Goal: Check status: Check status

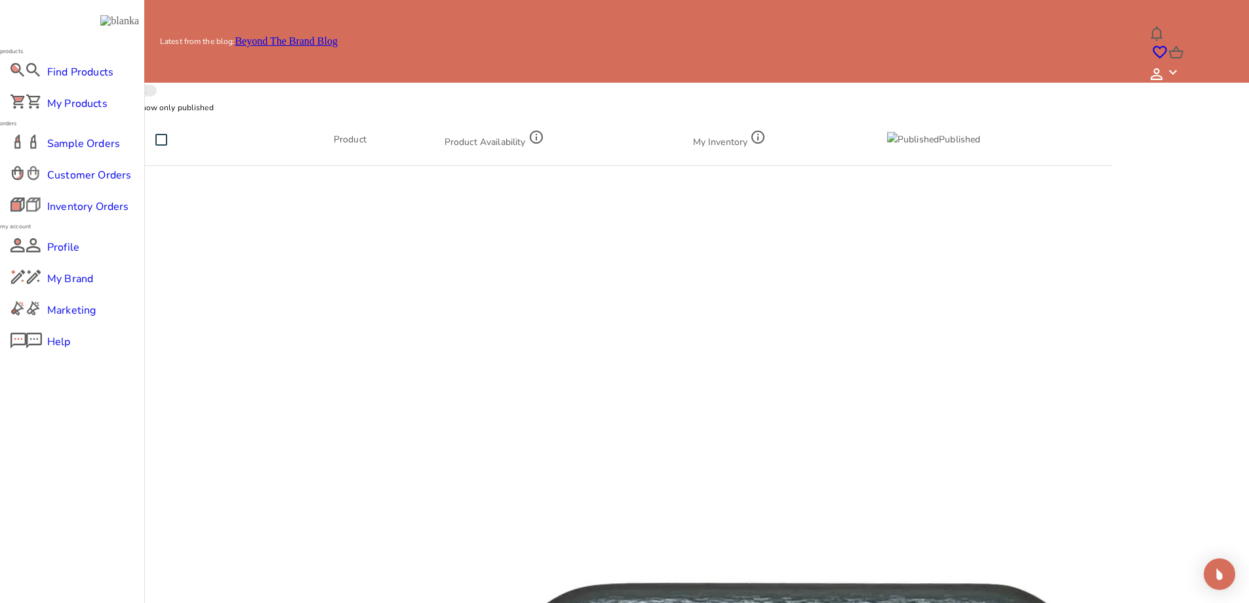
scroll to position [33, 0]
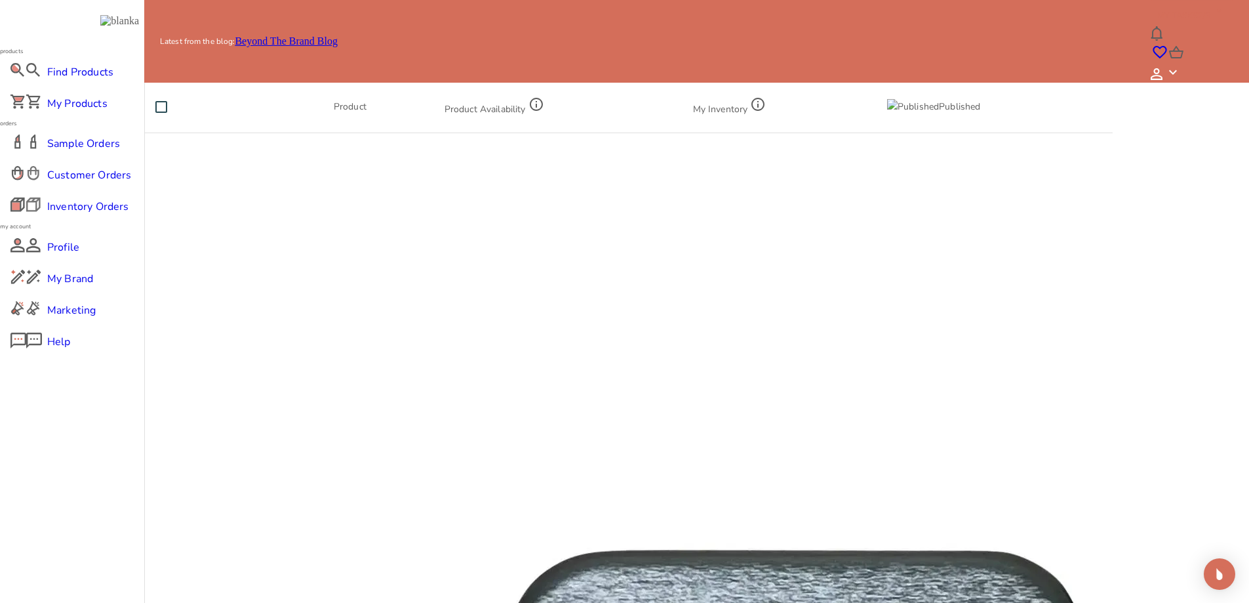
click at [76, 183] on span "Customer Orders" at bounding box center [72, 175] width 50 height 16
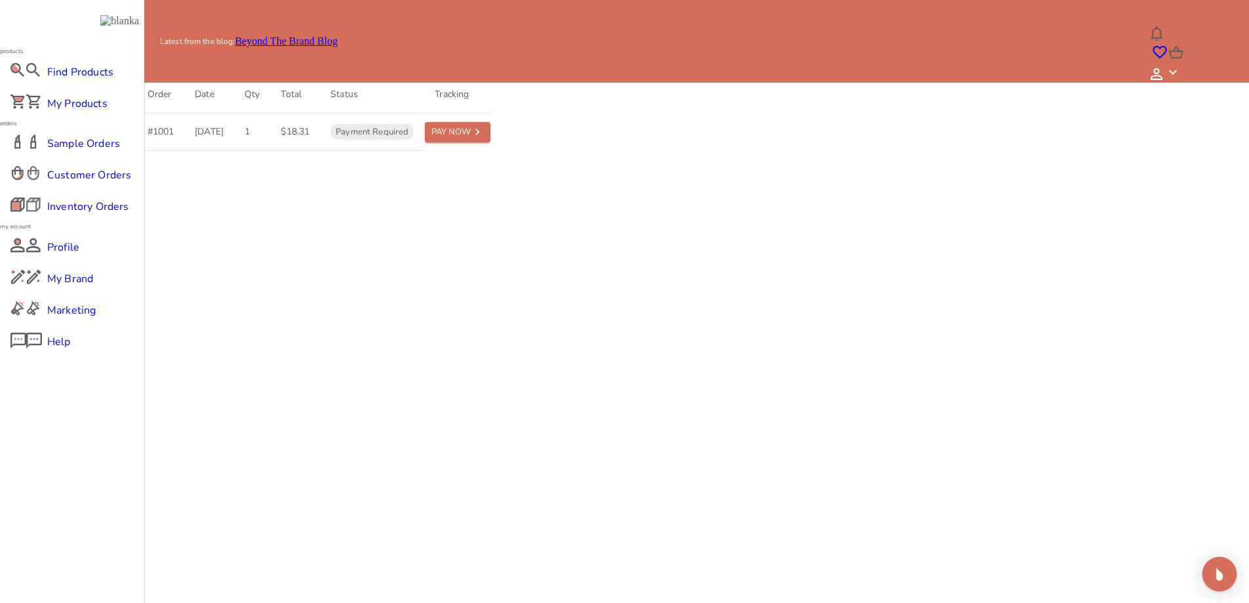
click at [1217, 576] on img "Open Intercom Messenger" at bounding box center [1219, 573] width 17 height 17
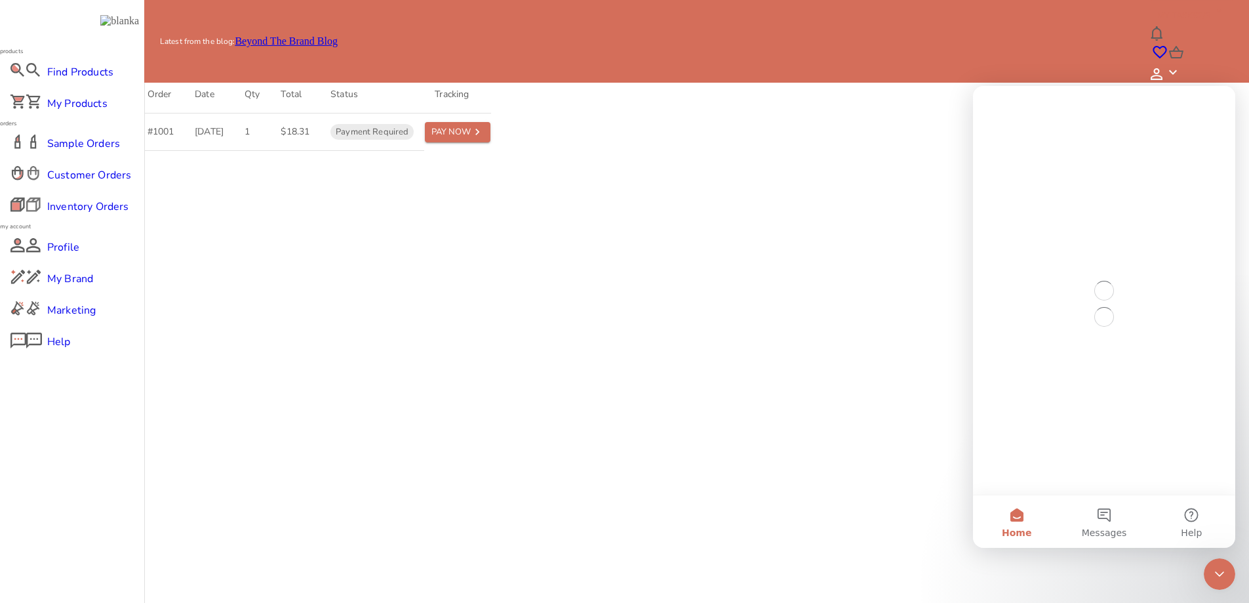
scroll to position [0, 0]
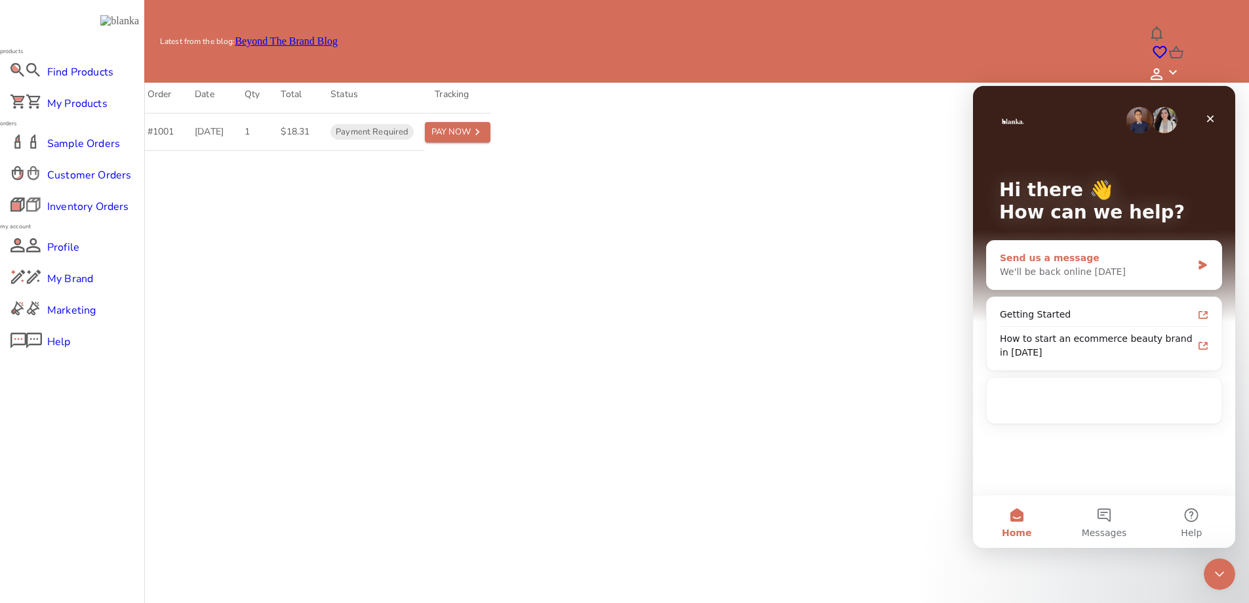
click at [1093, 274] on div "We'll be back online tomorrow" at bounding box center [1096, 272] width 192 height 14
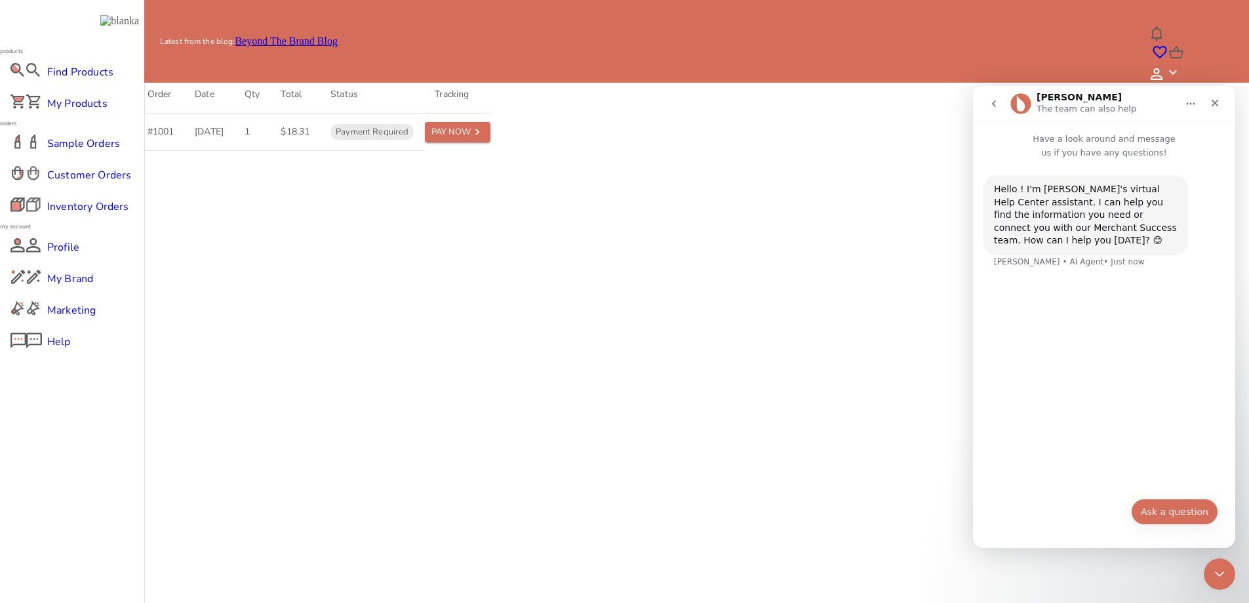
click at [1167, 510] on button "Ask a question" at bounding box center [1174, 511] width 87 height 26
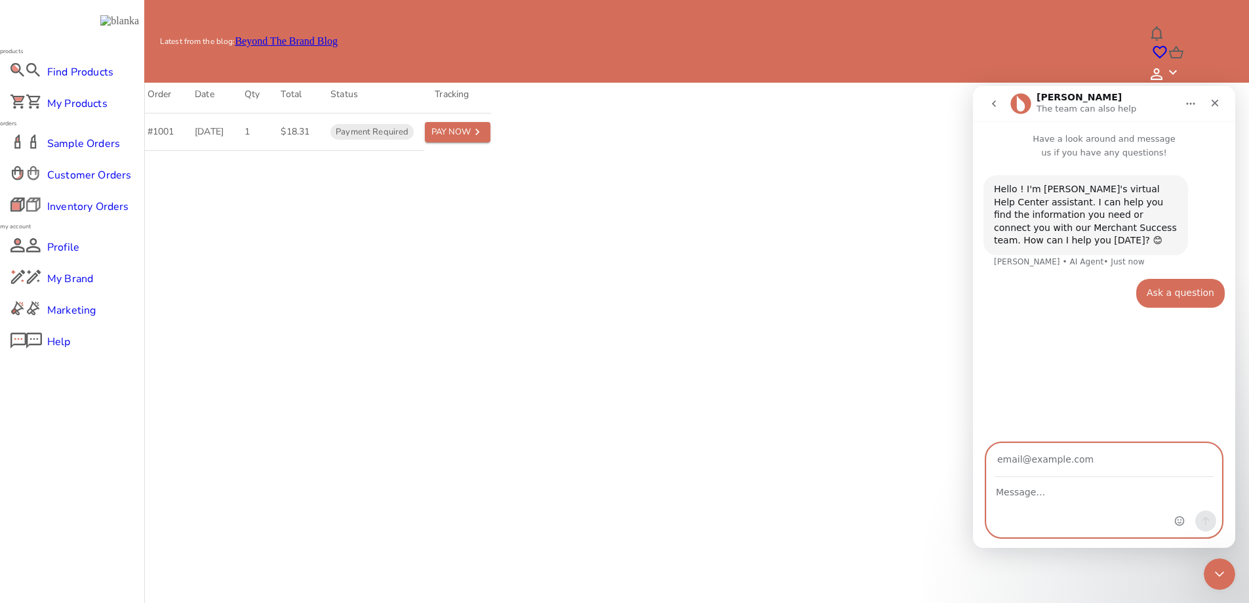
click at [1071, 492] on textarea "Message…" at bounding box center [1104, 488] width 235 height 22
click at [1054, 460] on input "Your email" at bounding box center [1104, 459] width 219 height 33
type input "rochelle@blankabrand.com"
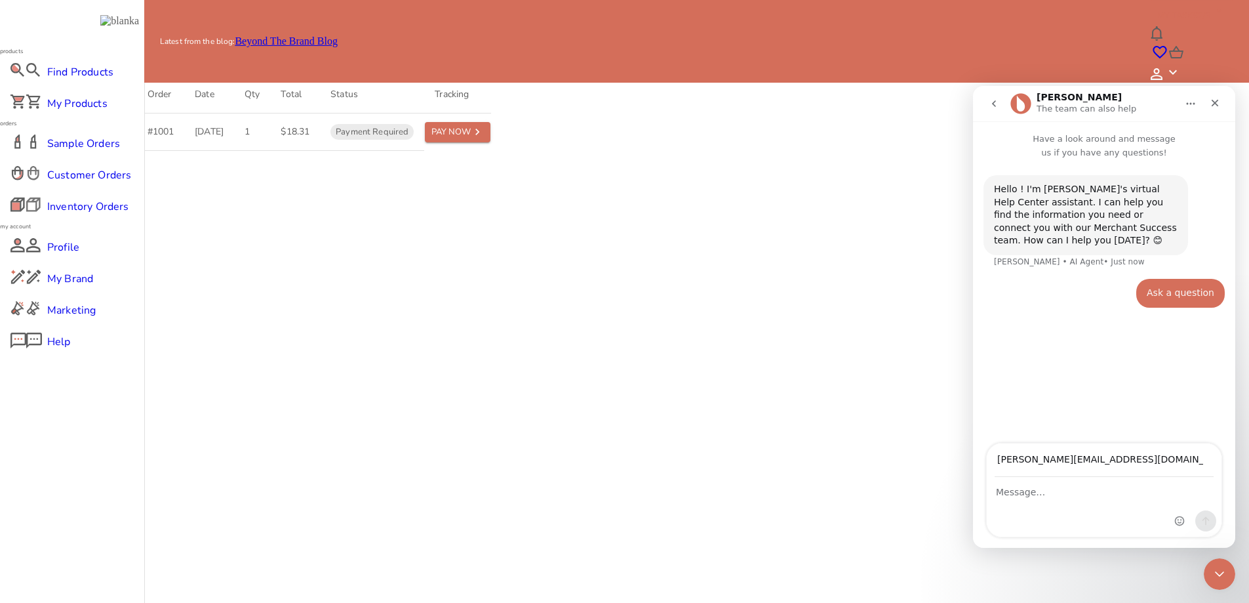
click at [1068, 494] on div "Intercom messenger" at bounding box center [1104, 506] width 235 height 59
click at [1068, 494] on textarea "Message…" at bounding box center [1104, 488] width 235 height 22
type textarea "What is the status of order 1001"
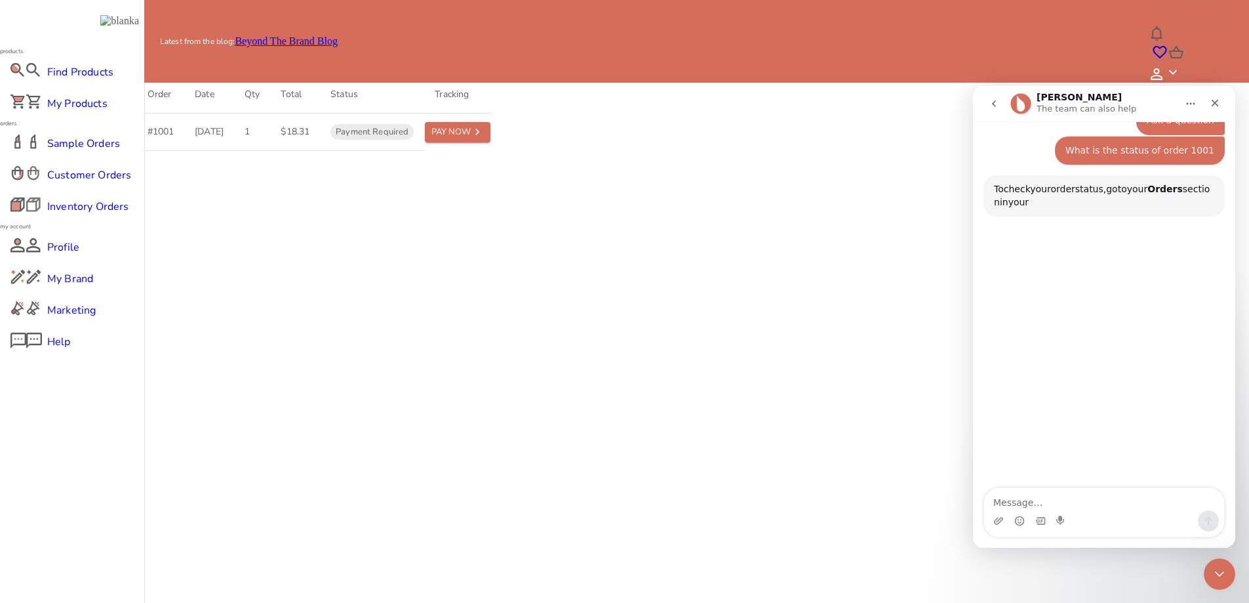
scroll to position [165, 0]
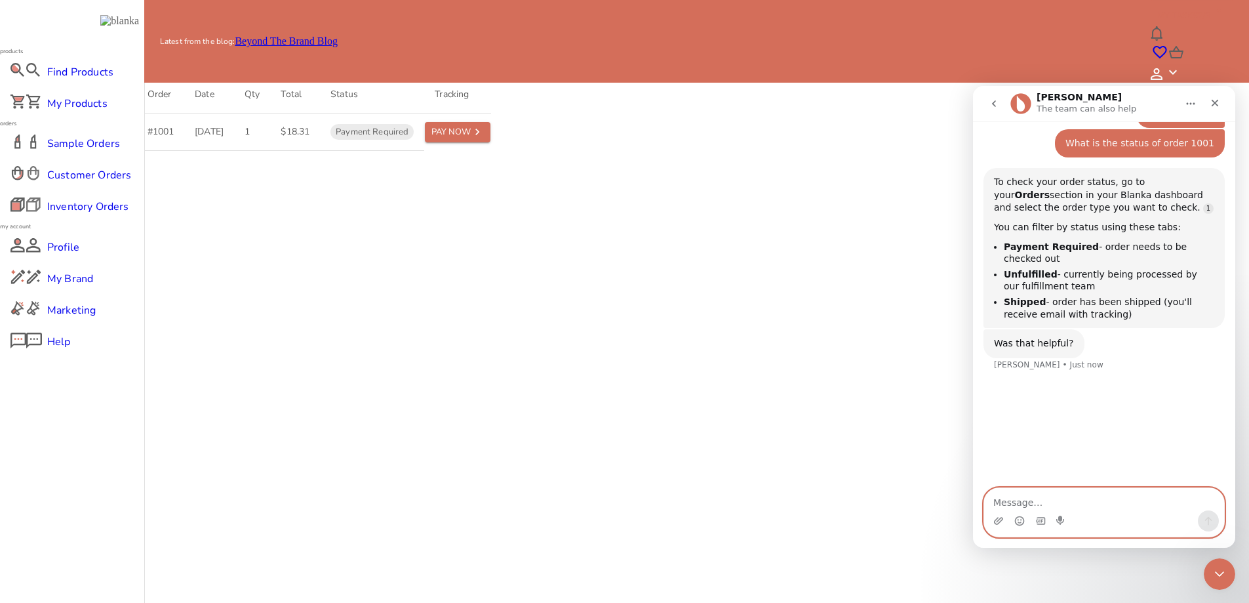
click at [1117, 495] on textarea "Message…" at bounding box center [1104, 499] width 240 height 22
type textarea "No"
type textarea "Wher"
click at [1211, 569] on icon "Close Intercom Messenger" at bounding box center [1218, 572] width 16 height 16
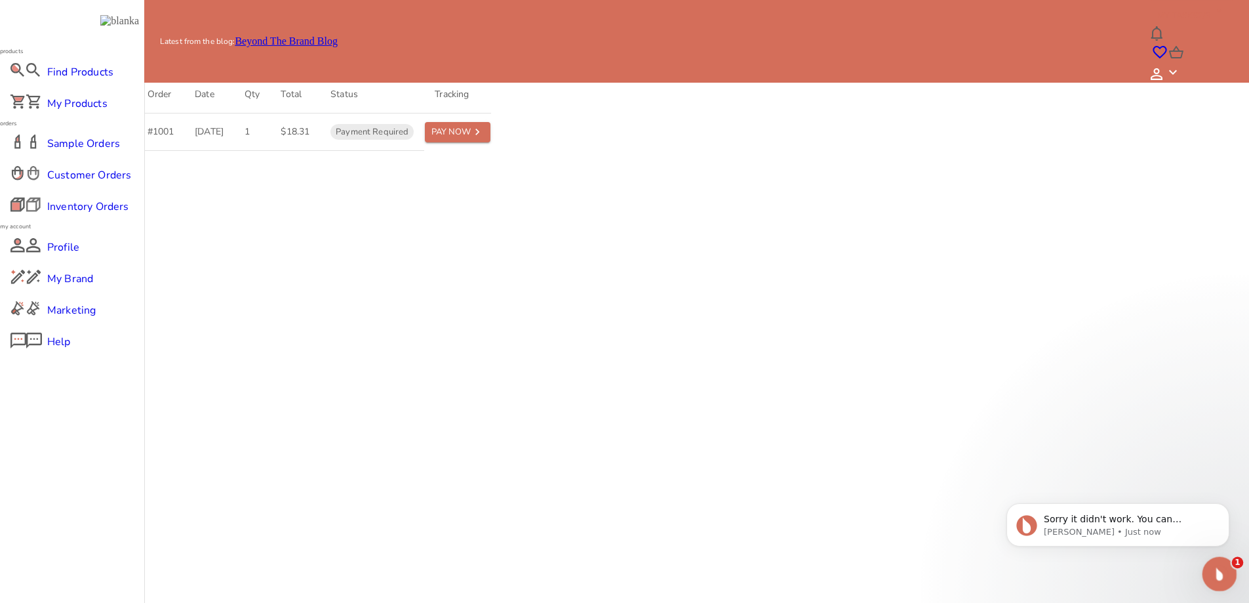
scroll to position [0, 0]
click at [1213, 579] on div "Open Intercom Messenger" at bounding box center [1217, 571] width 43 height 43
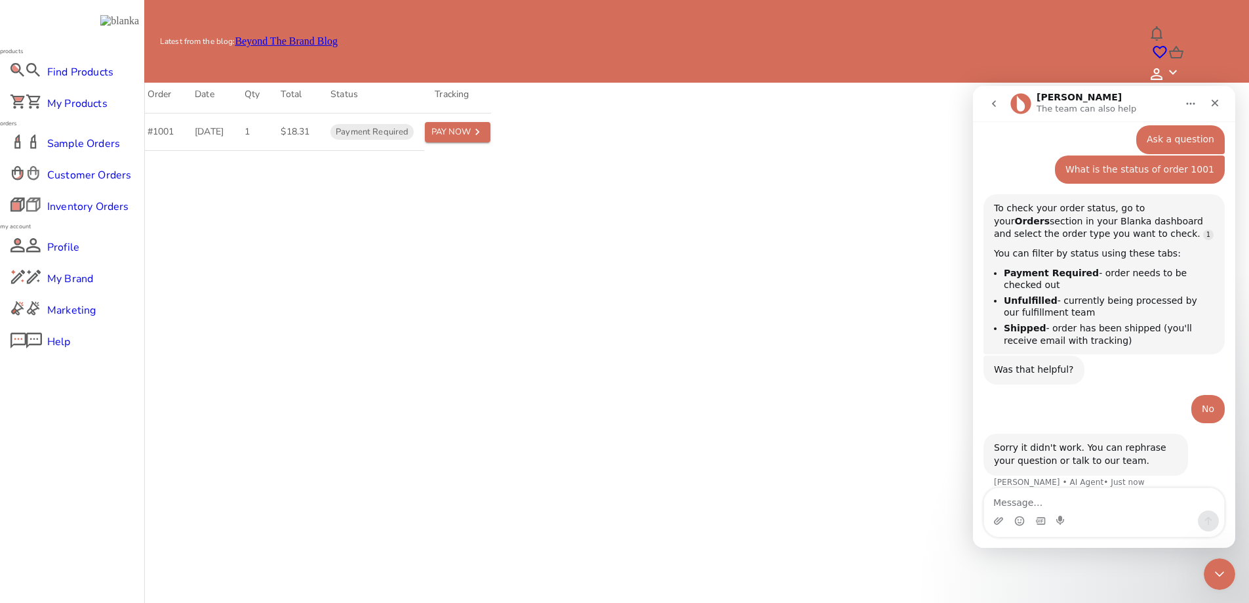
scroll to position [142, 0]
click at [1068, 498] on textarea "Message…" at bounding box center [1104, 499] width 240 height 22
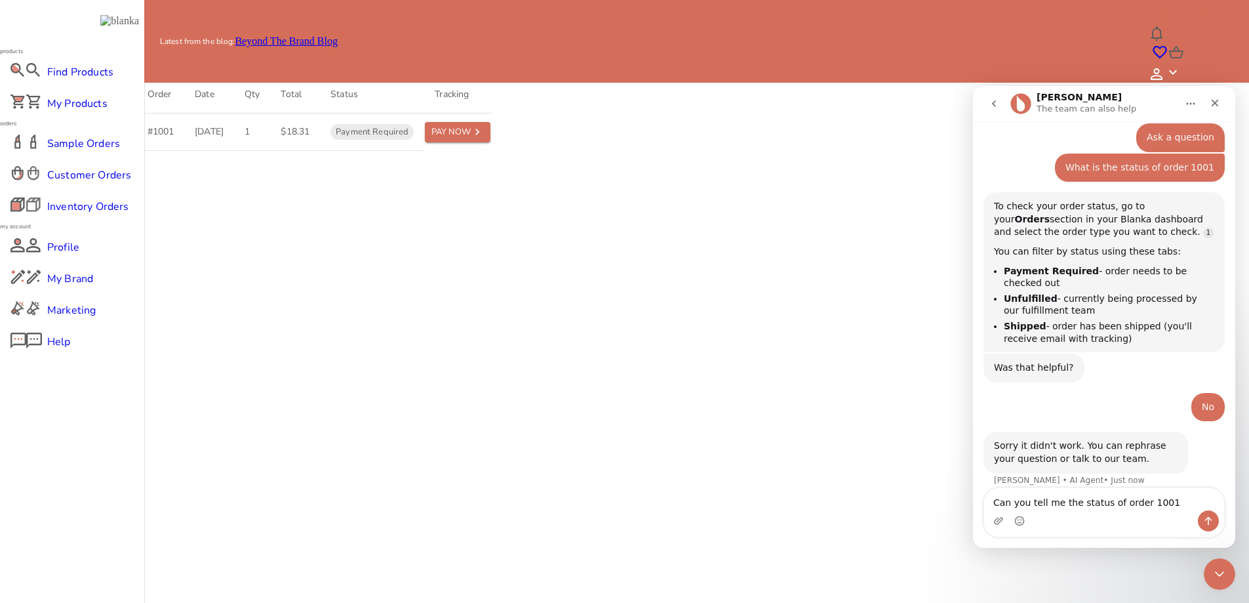
type textarea "Can you tell me the status of order 1001?"
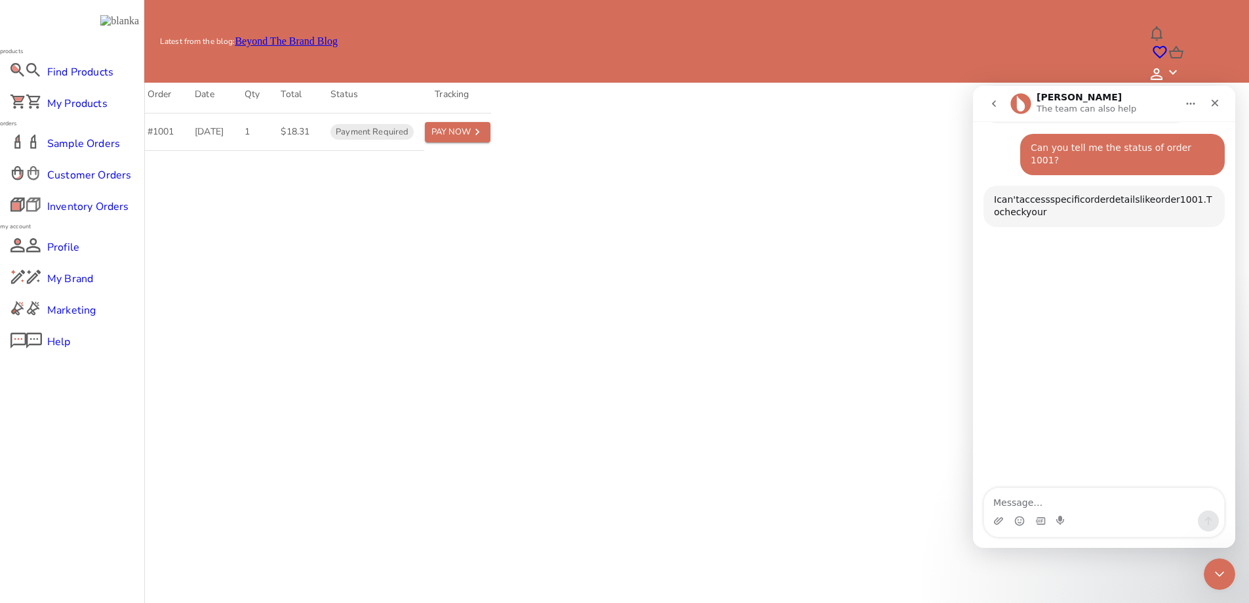
scroll to position [495, 0]
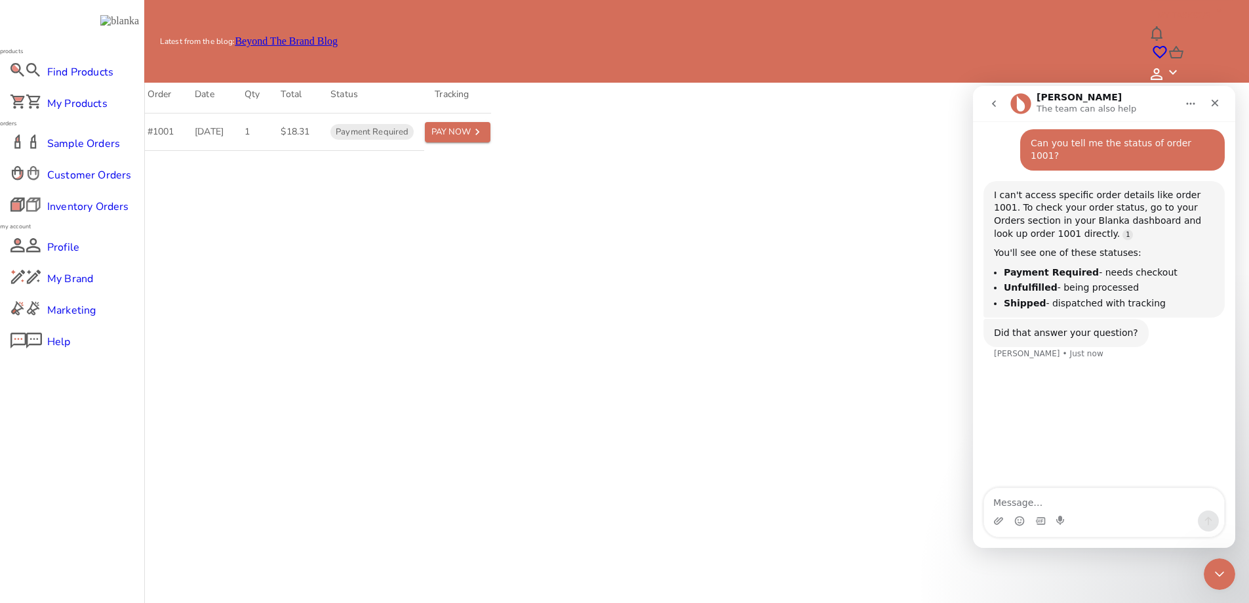
click at [1170, 343] on div "Did that answer your question? Lee • Just now" at bounding box center [1104, 348] width 241 height 58
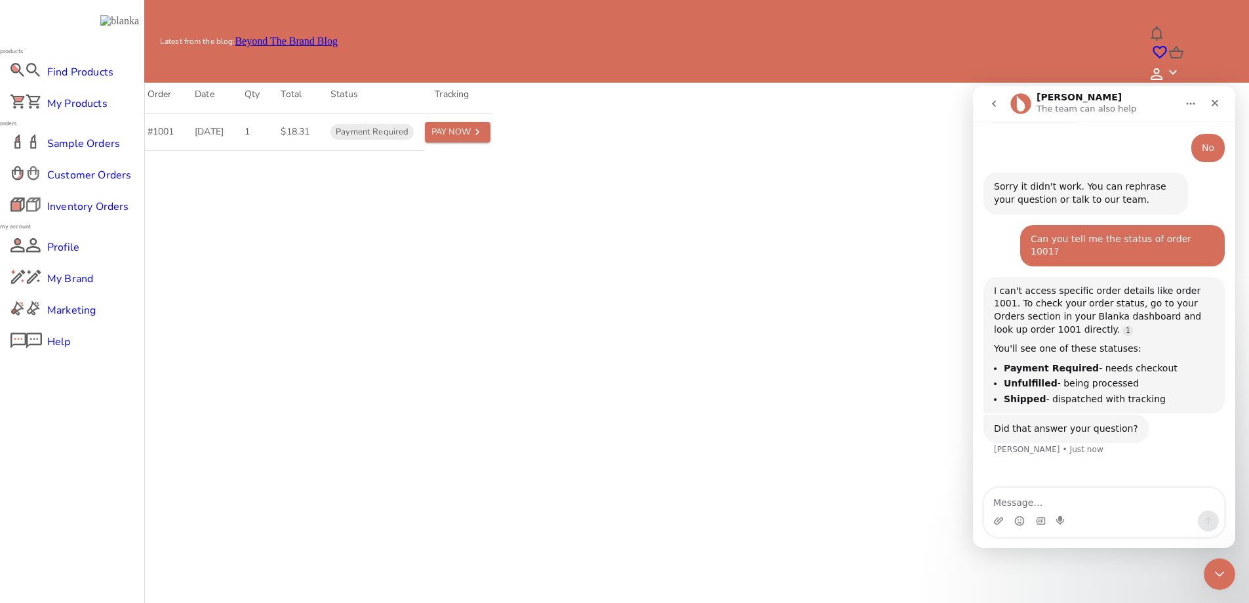
scroll to position [364, 0]
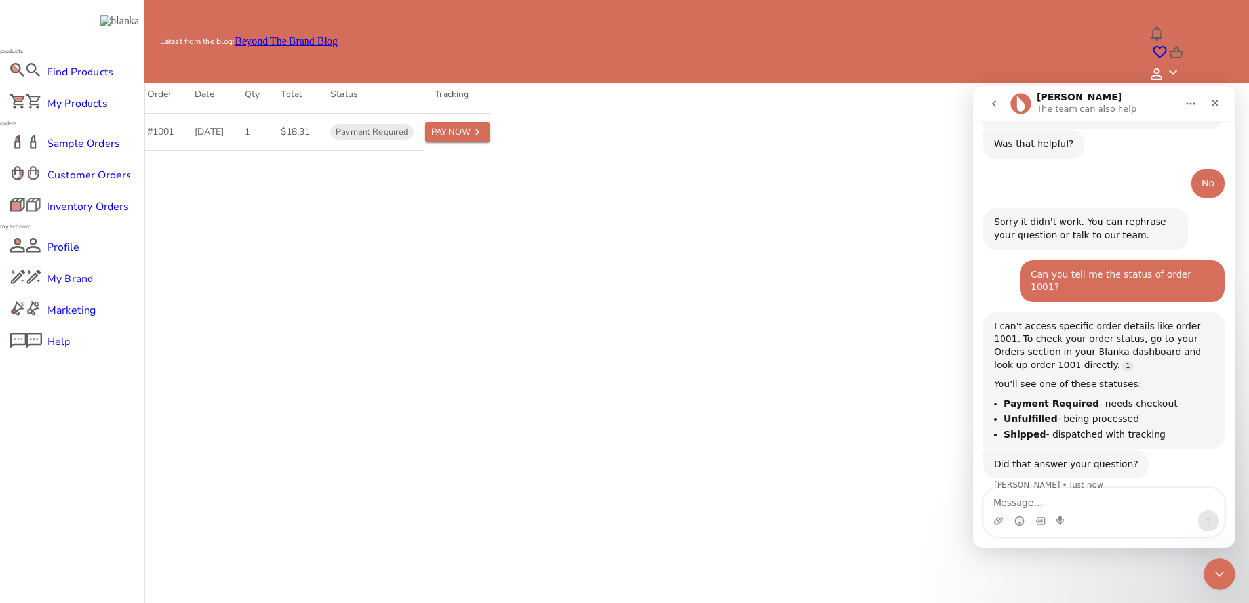
click at [993, 108] on icon "go back" at bounding box center [994, 103] width 10 height 10
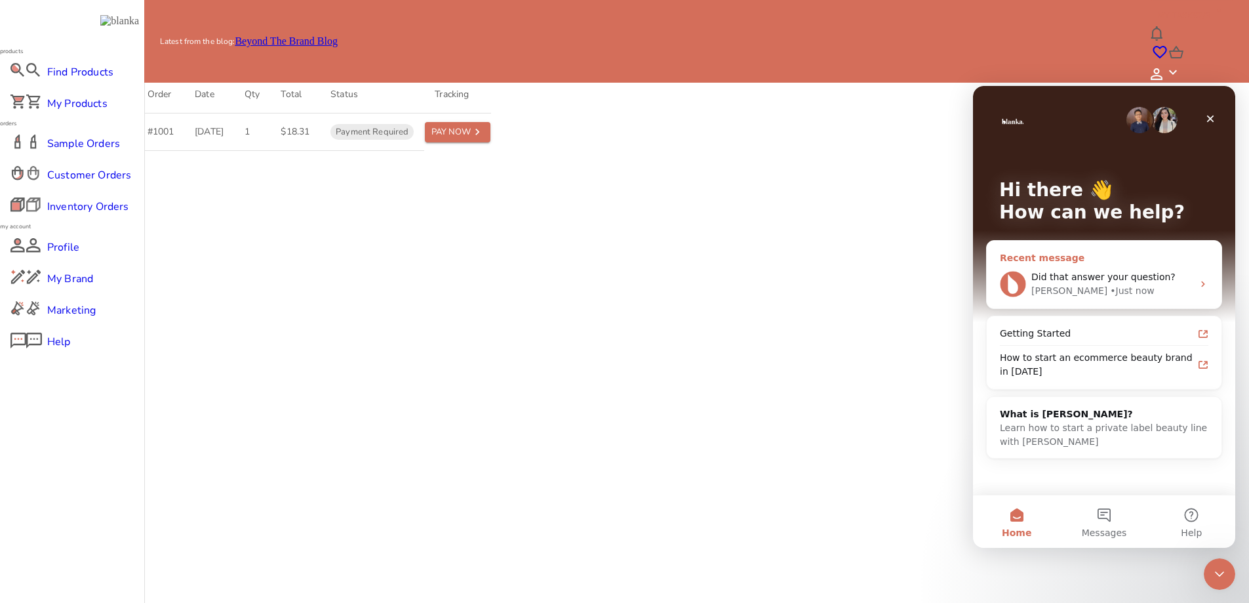
scroll to position [0, 0]
click at [1103, 515] on button "Messages" at bounding box center [1103, 521] width 87 height 52
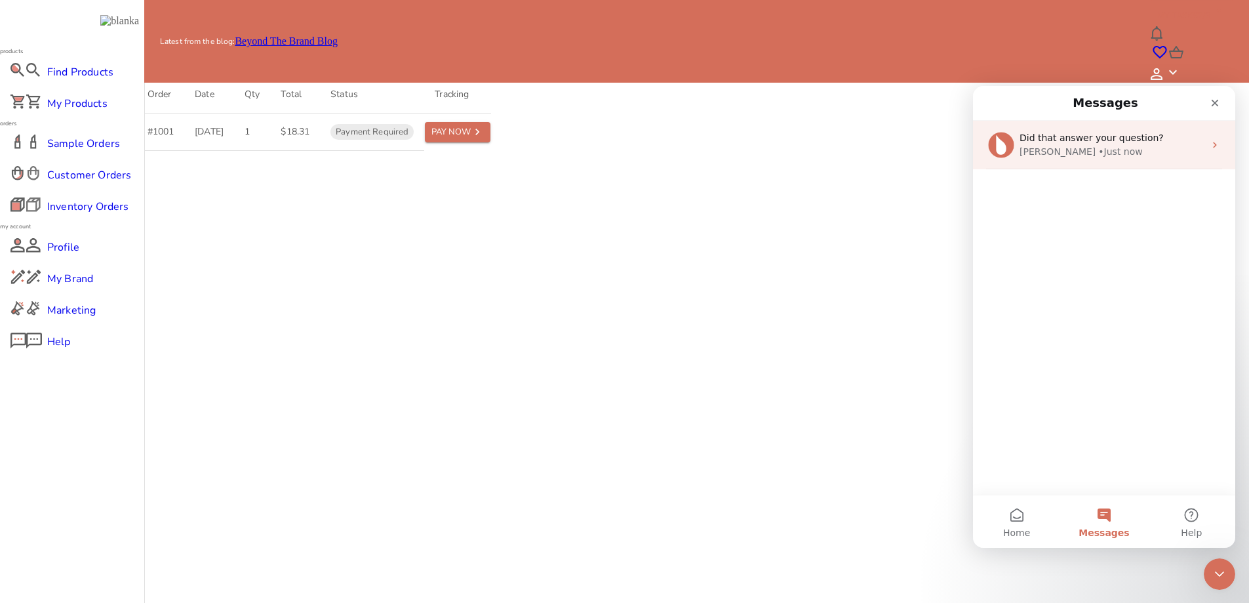
click at [1163, 157] on div "Lee • Just now" at bounding box center [1112, 152] width 185 height 14
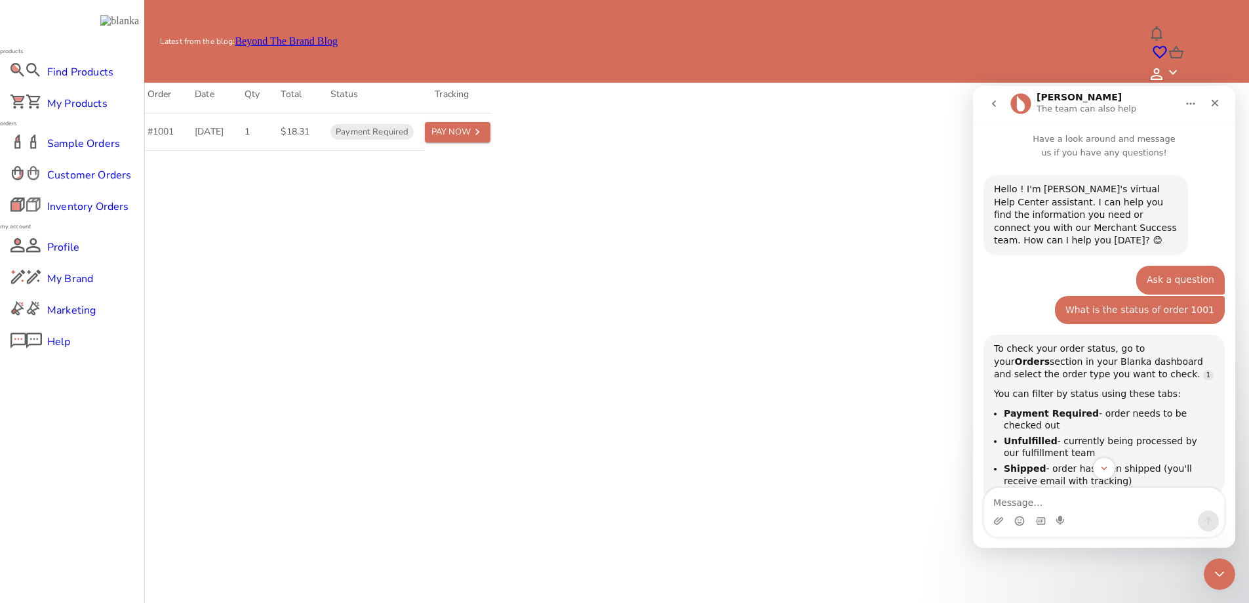
click at [1205, 24] on div "MY TASKS 2 /3" at bounding box center [1192, 41] width 83 height 83
click at [1163, 68] on icon at bounding box center [1157, 74] width 12 height 12
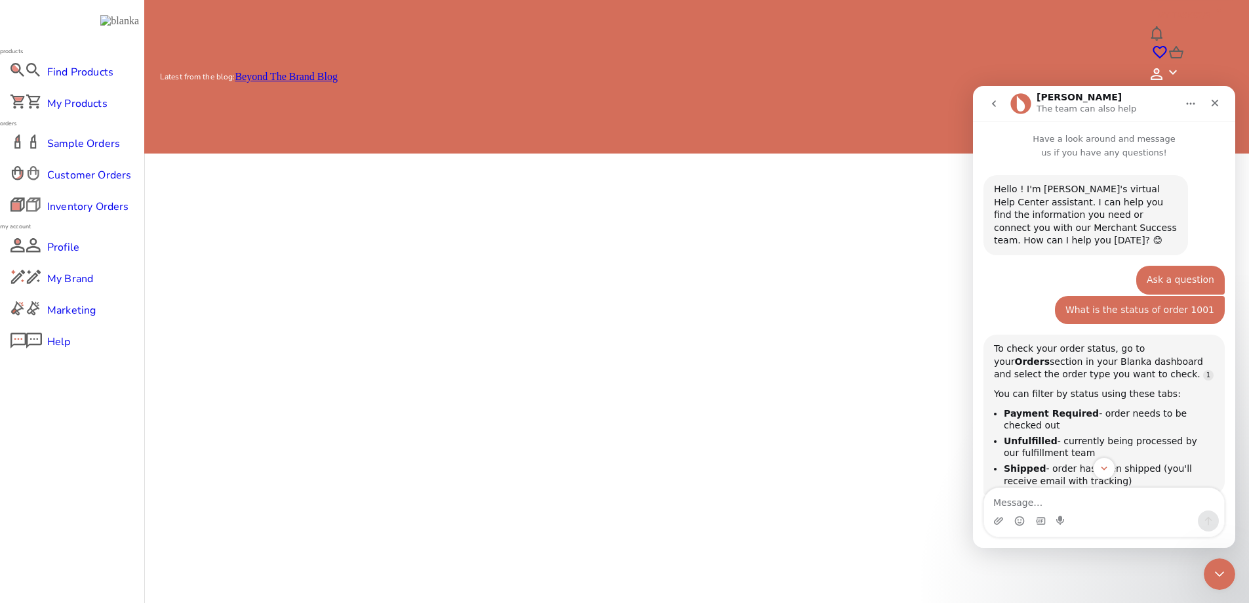
drag, startPoint x: 560, startPoint y: 382, endPoint x: 477, endPoint y: 372, distance: 83.8
click at [559, 151] on div "Customer Orders All Payment Required In Progress Shipped Cancelled Order Date Q…" at bounding box center [624, 78] width 1007 height 146
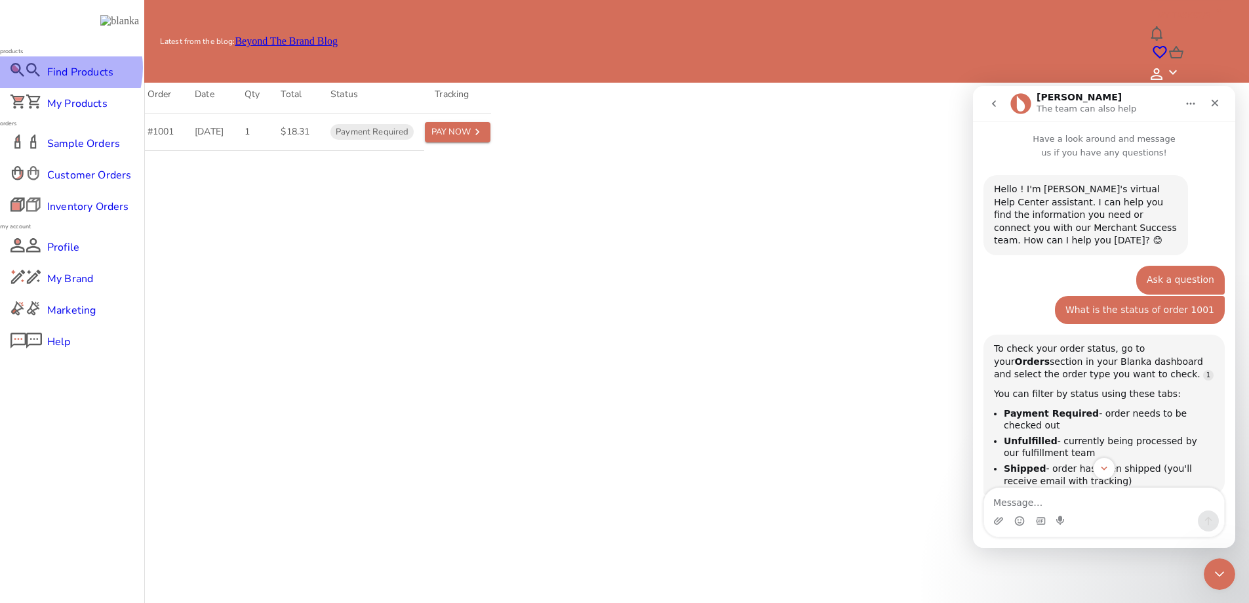
click at [58, 80] on span "Find Products" at bounding box center [72, 72] width 50 height 16
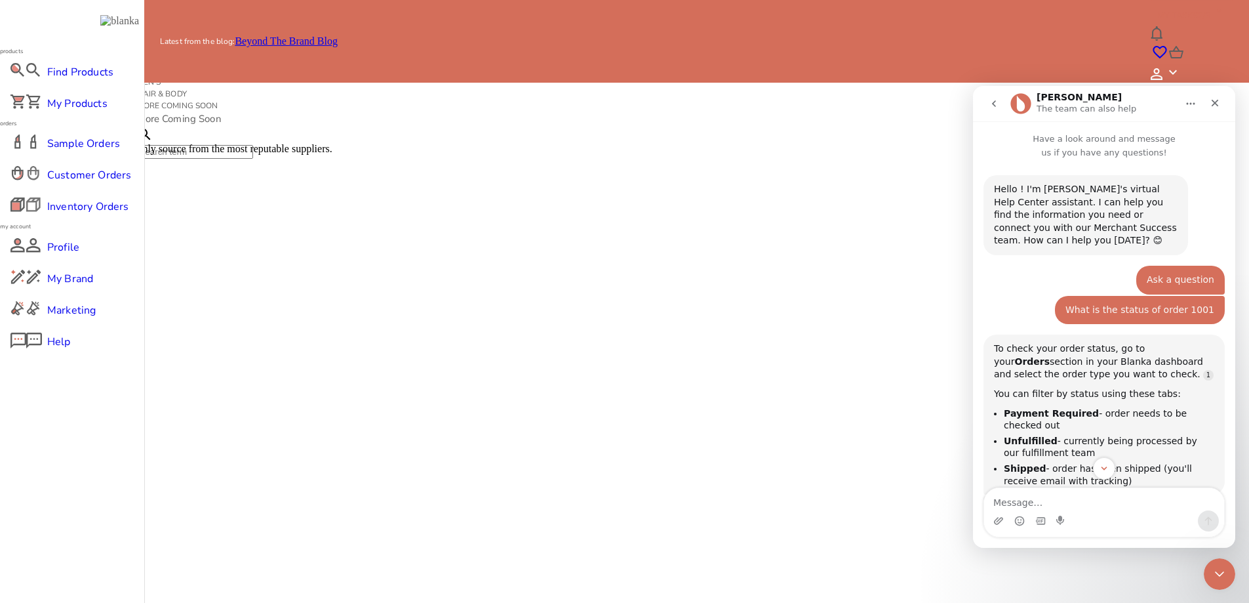
click at [62, 255] on span "Profile" at bounding box center [72, 247] width 50 height 16
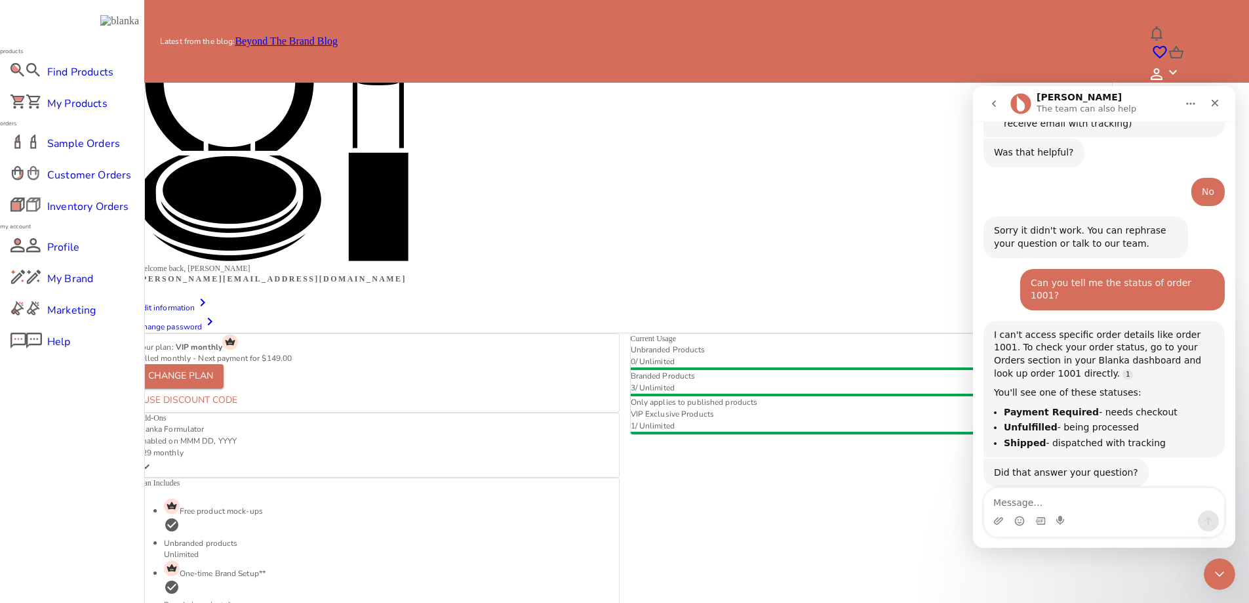
scroll to position [358, 0]
click at [1111, 500] on textarea "Message…" at bounding box center [1104, 499] width 240 height 22
type textarea "No"
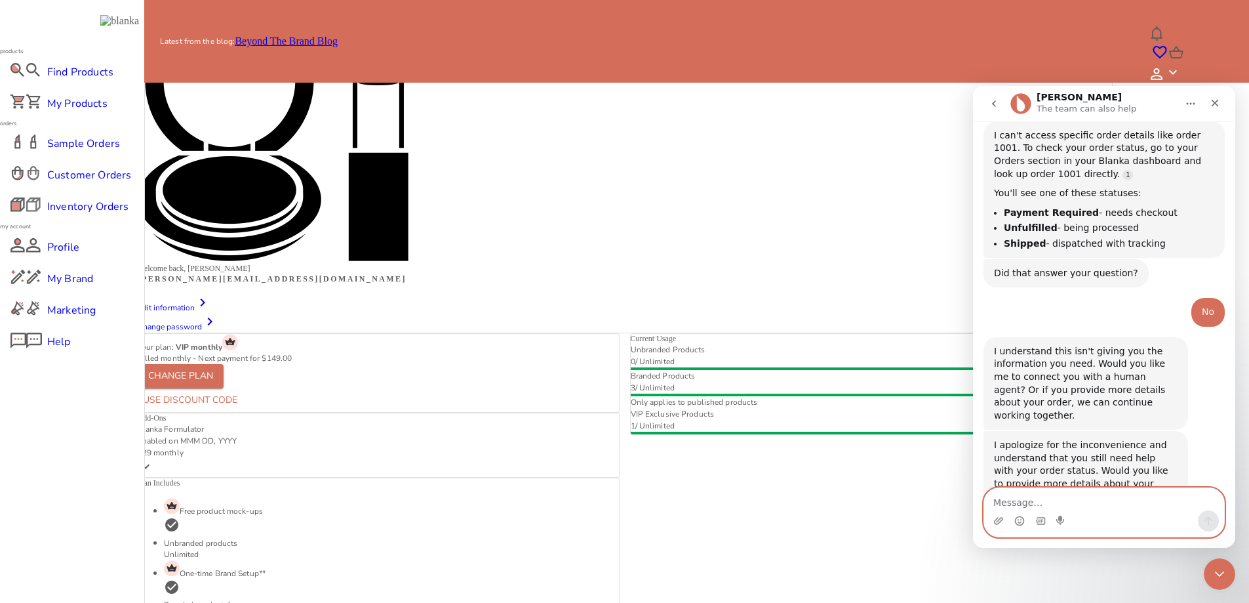
scroll to position [569, 0]
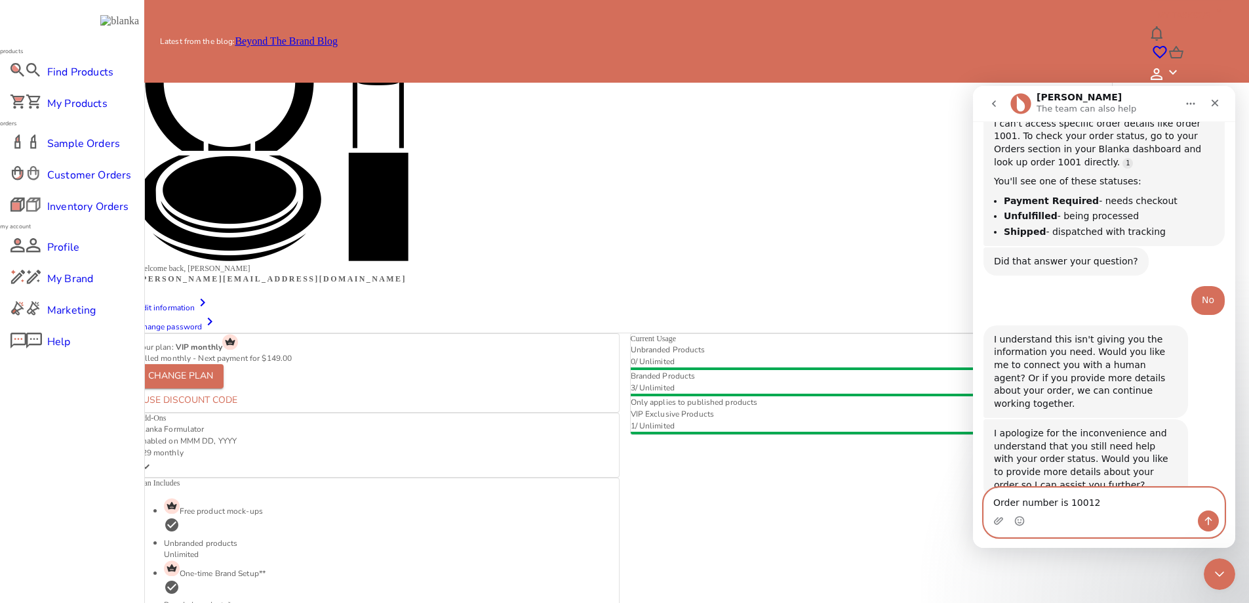
type textarea "Order number is 1001"
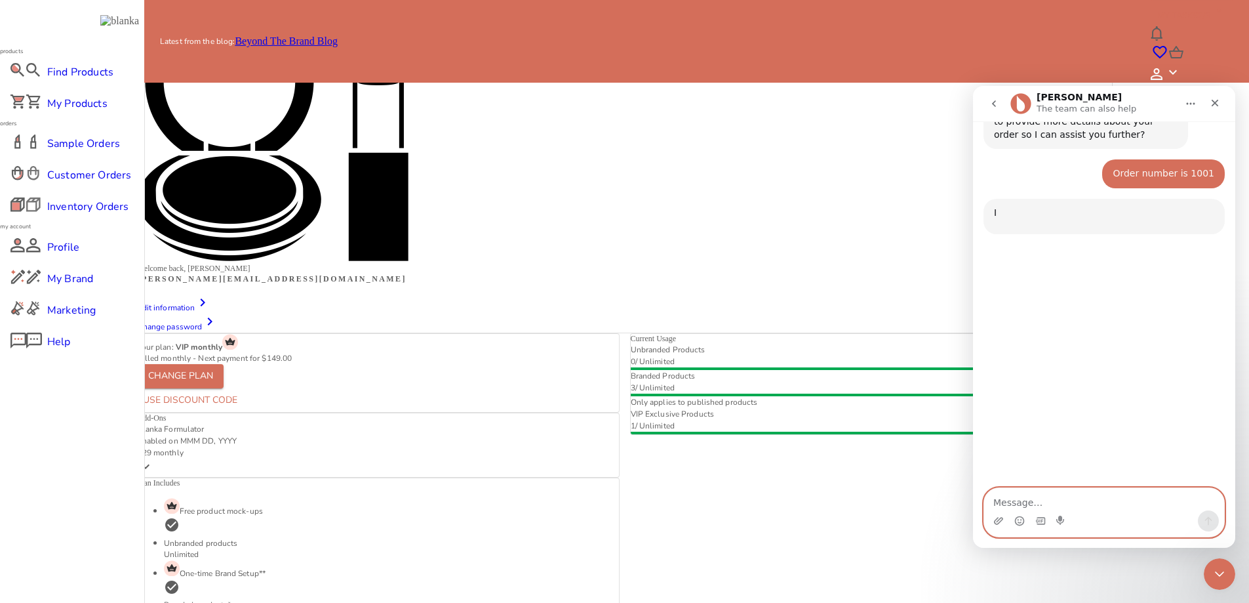
scroll to position [921, 0]
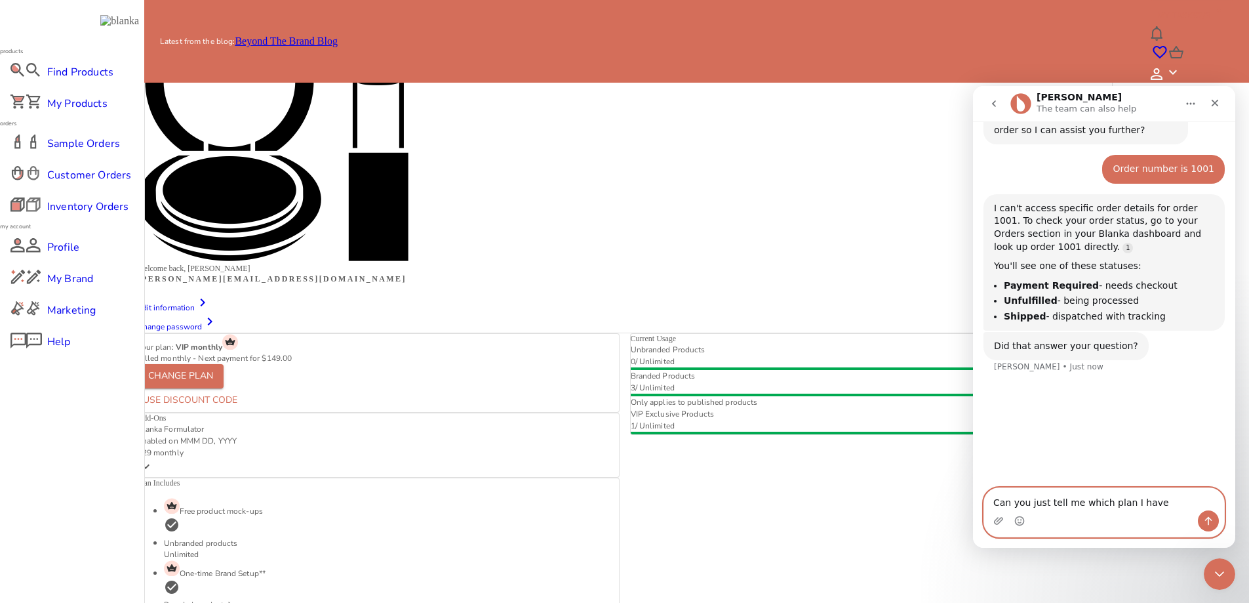
type textarea "Can you just tell me which plan I have?"
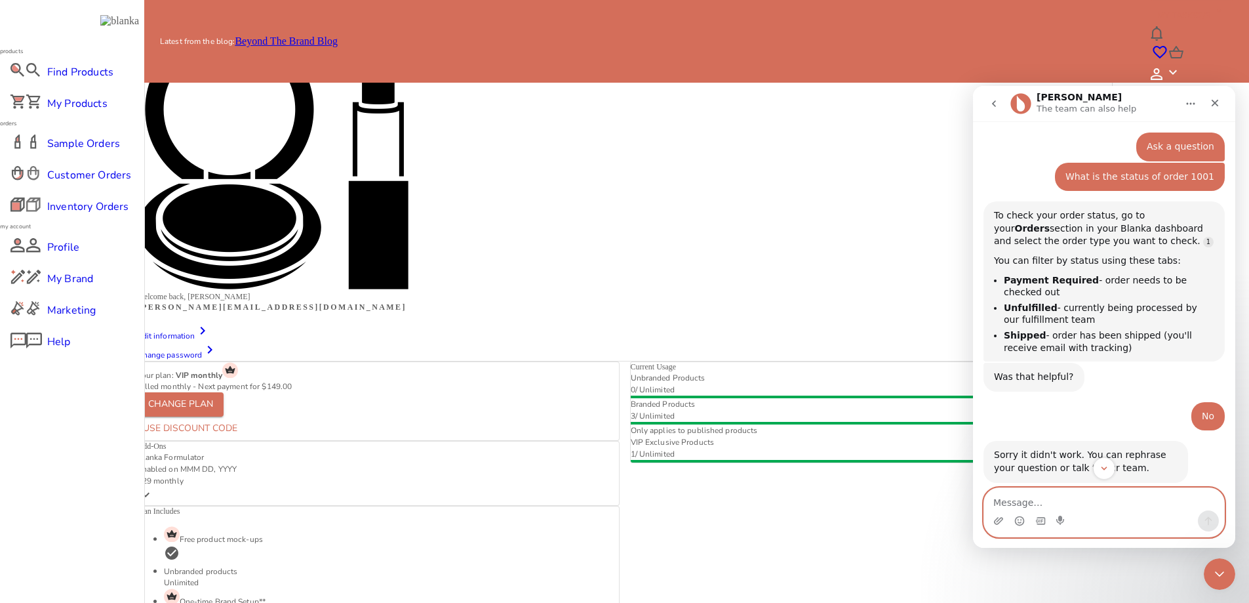
scroll to position [0, 0]
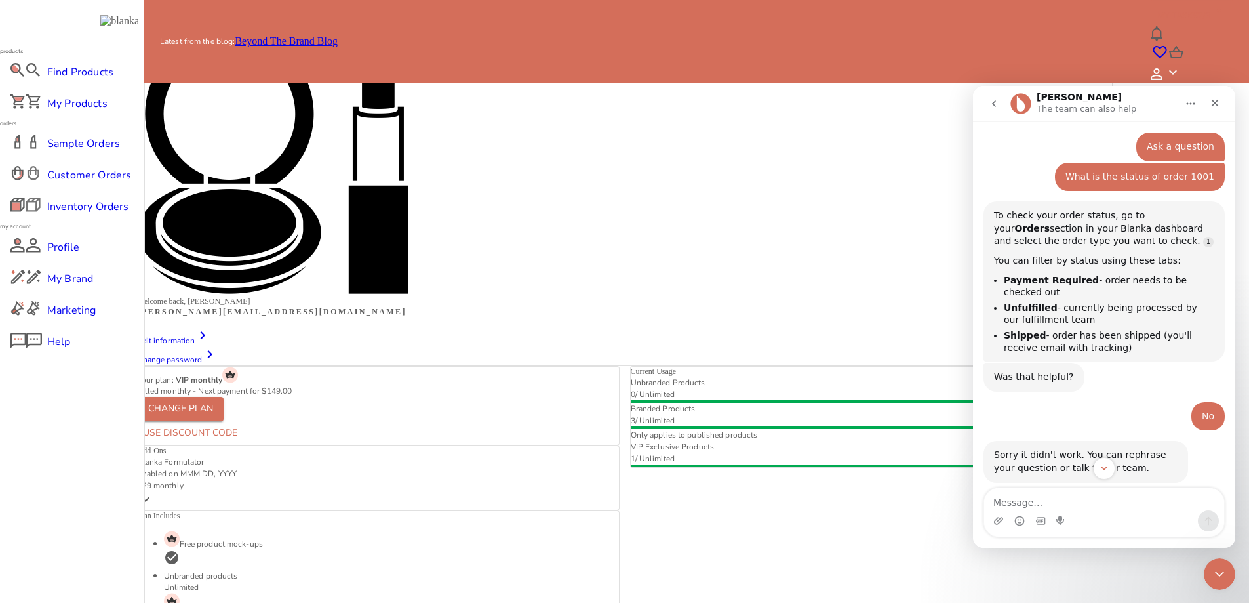
click at [55, 183] on span "Customer Orders" at bounding box center [72, 175] width 50 height 16
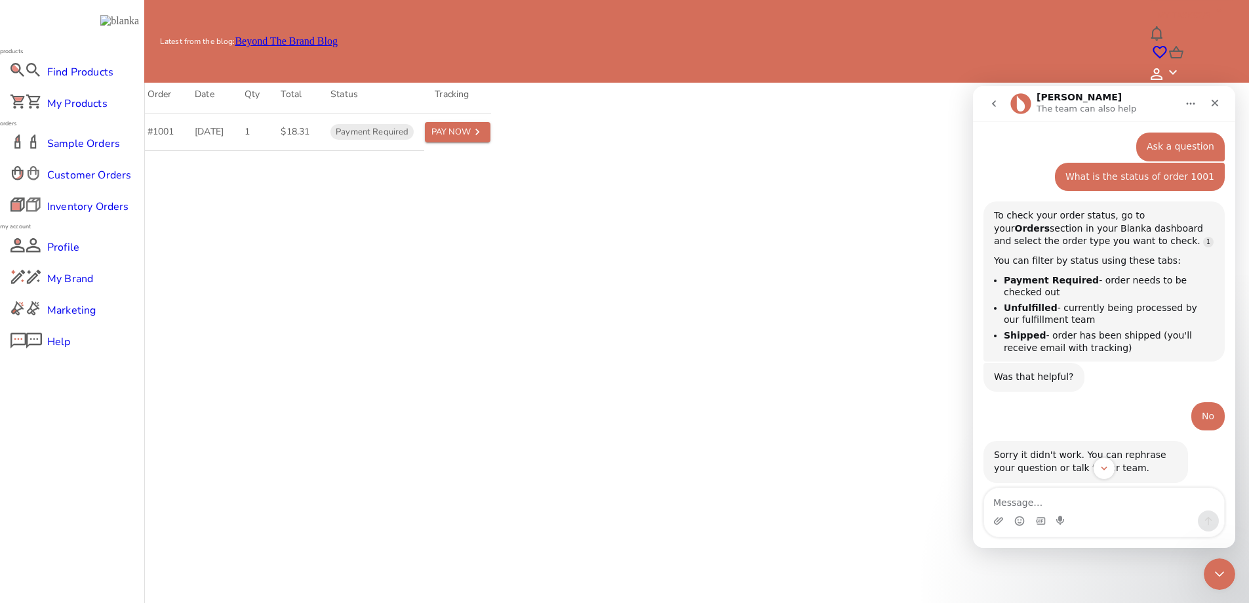
click at [414, 138] on span "Payment Required" at bounding box center [371, 132] width 83 height 12
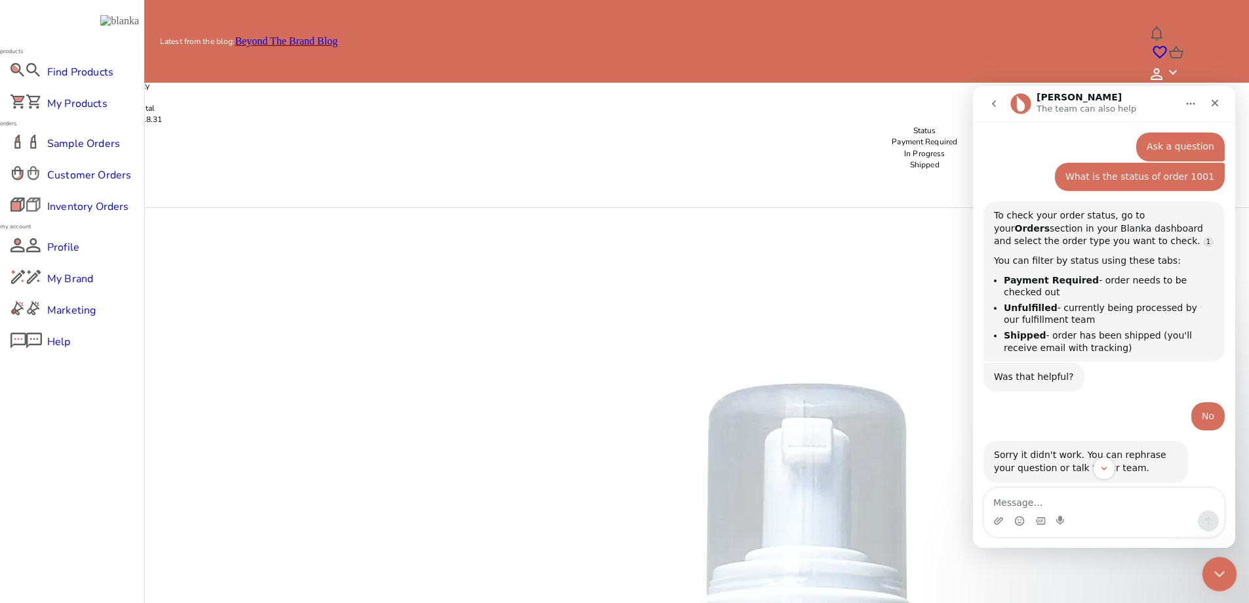
click at [1230, 580] on div "Close Intercom Messenger" at bounding box center [1217, 571] width 31 height 31
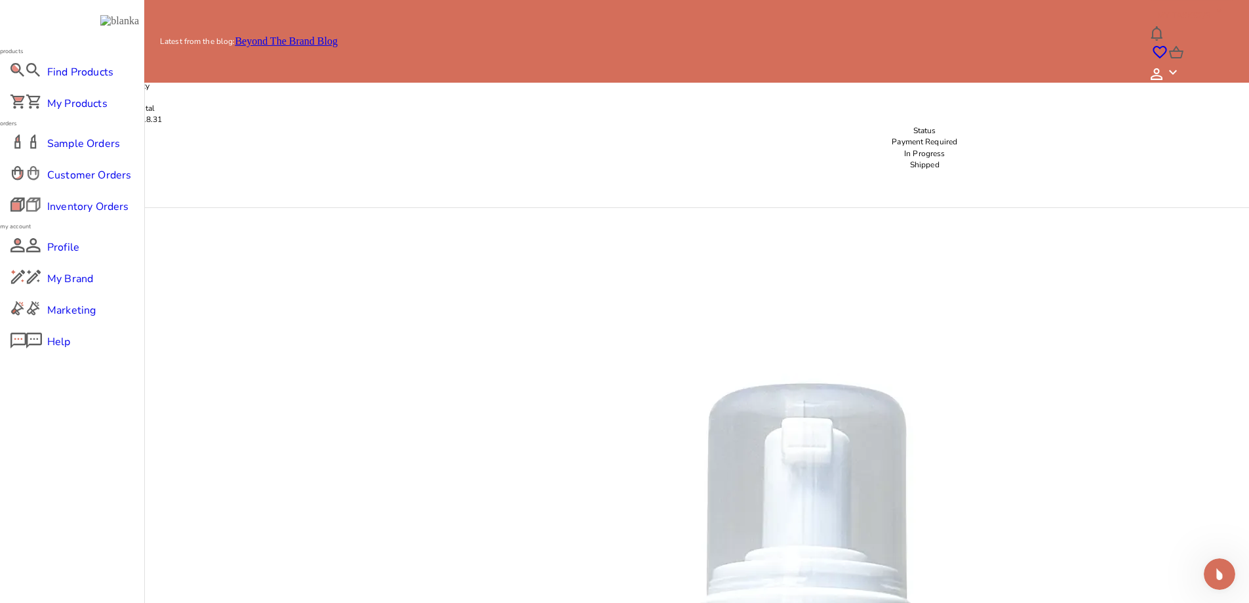
click at [1115, 159] on p "Shipped" at bounding box center [925, 164] width 1576 height 11
drag, startPoint x: 222, startPoint y: 107, endPoint x: 209, endPoint y: 115, distance: 15.3
click at [219, 17] on div "ORDER DETAILS" at bounding box center [625, 11] width 976 height 12
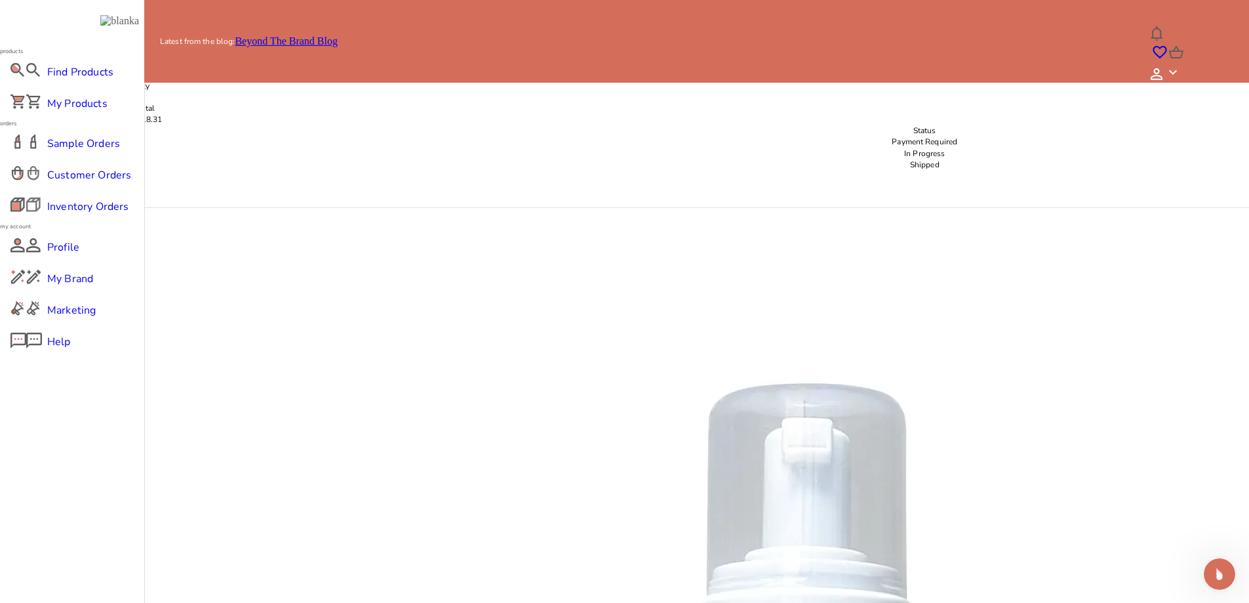
click at [153, 33] on icon at bounding box center [145, 25] width 16 height 16
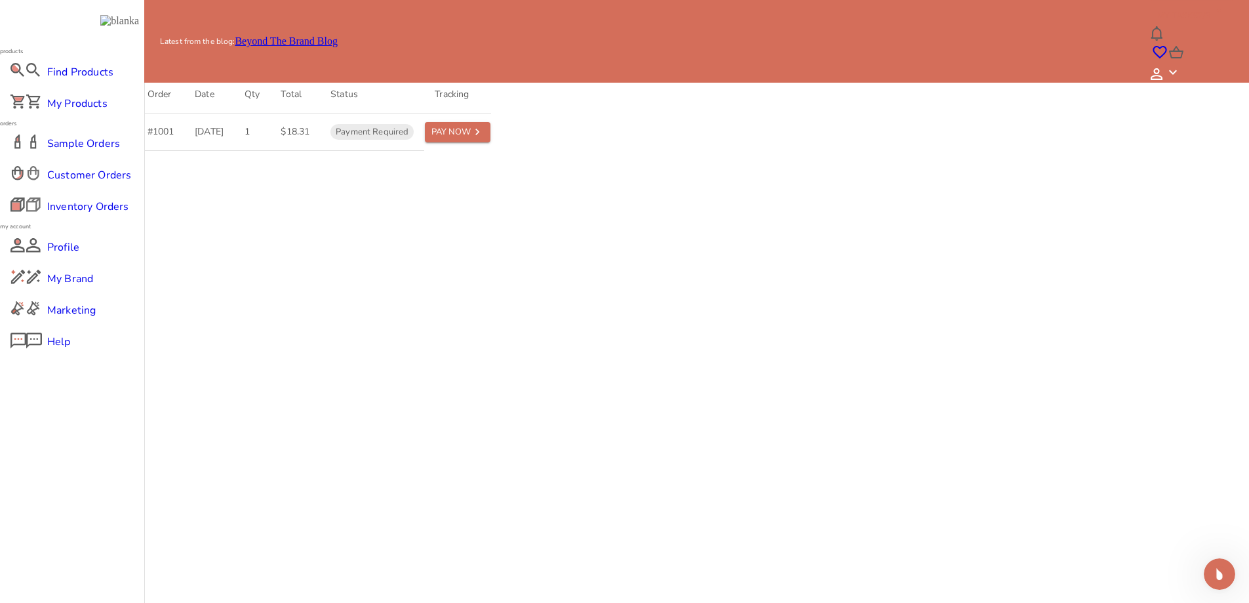
click at [215, 40] on span "Payment Required" at bounding box center [176, 34] width 78 height 11
click at [150, 28] on span "All" at bounding box center [143, 22] width 13 height 11
click at [471, 140] on div "Pay Now" at bounding box center [450, 132] width 39 height 15
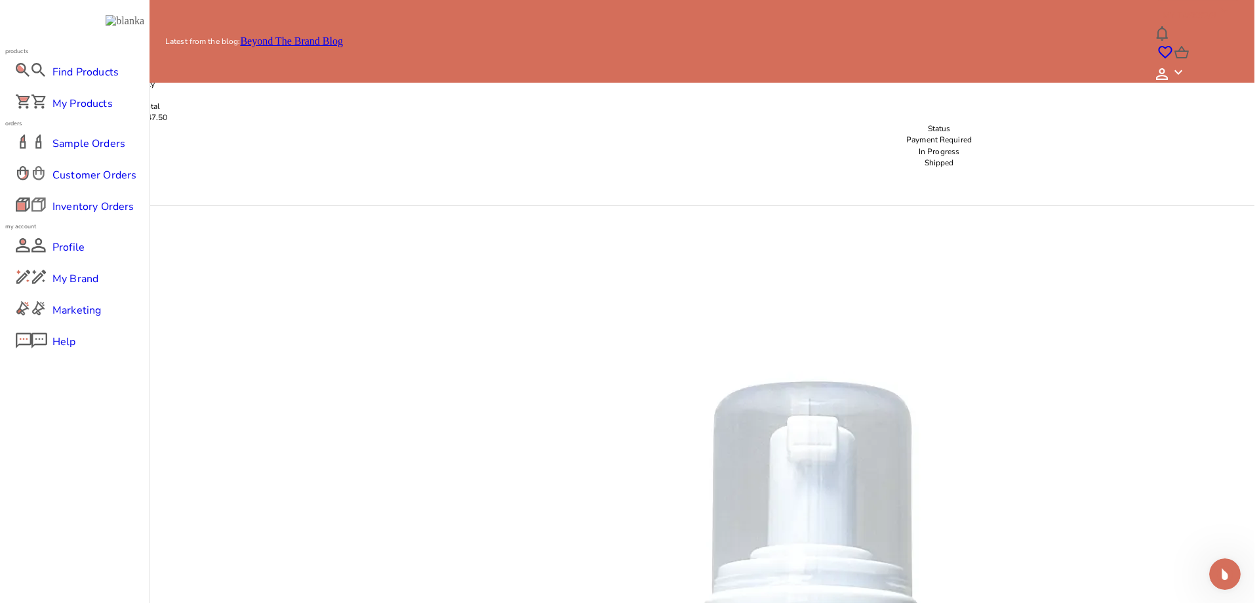
scroll to position [43, 0]
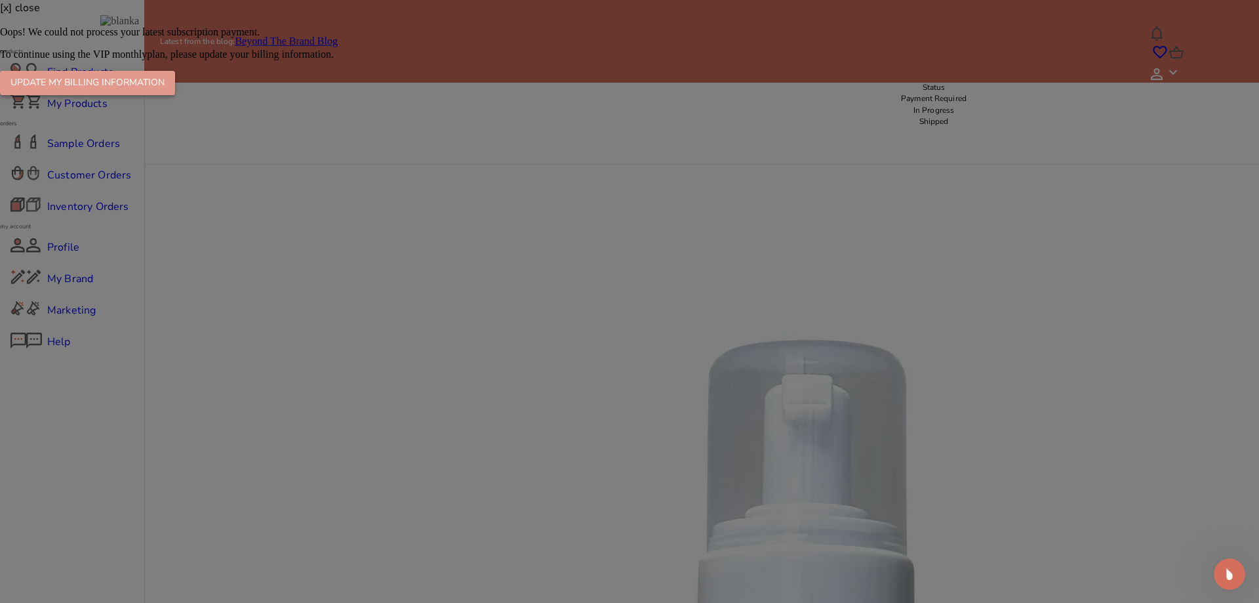
click at [165, 91] on div "Update my billing information" at bounding box center [87, 83] width 154 height 16
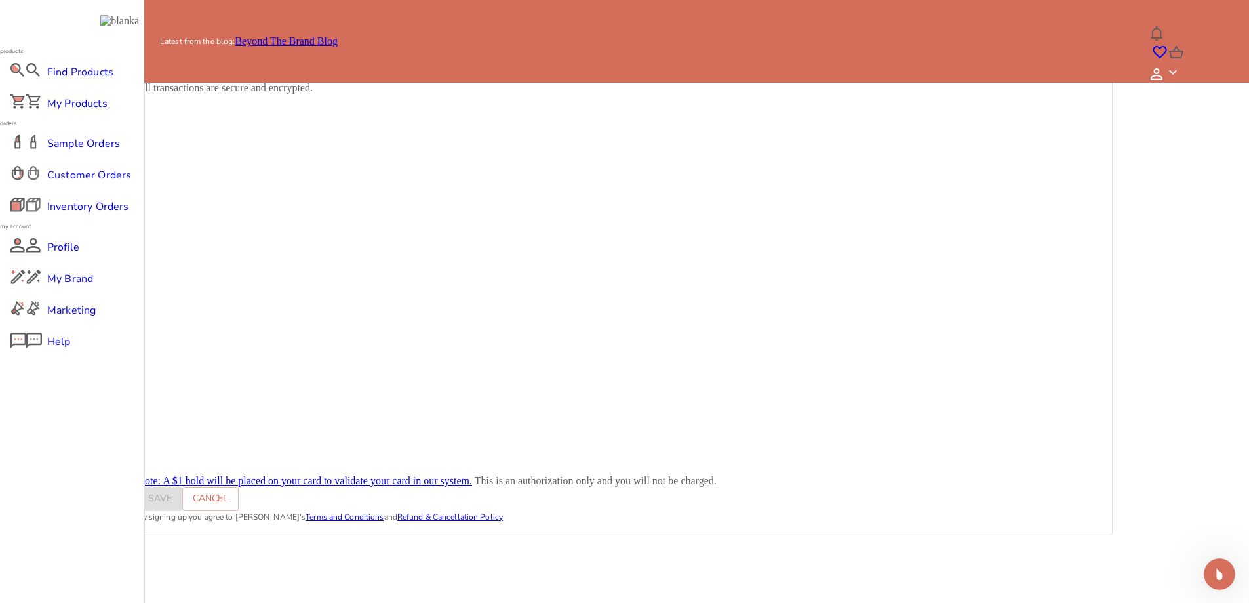
scroll to position [169, 0]
click at [284, 487] on div "Save Cancel" at bounding box center [625, 499] width 974 height 24
click at [172, 490] on div "Save" at bounding box center [160, 498] width 24 height 16
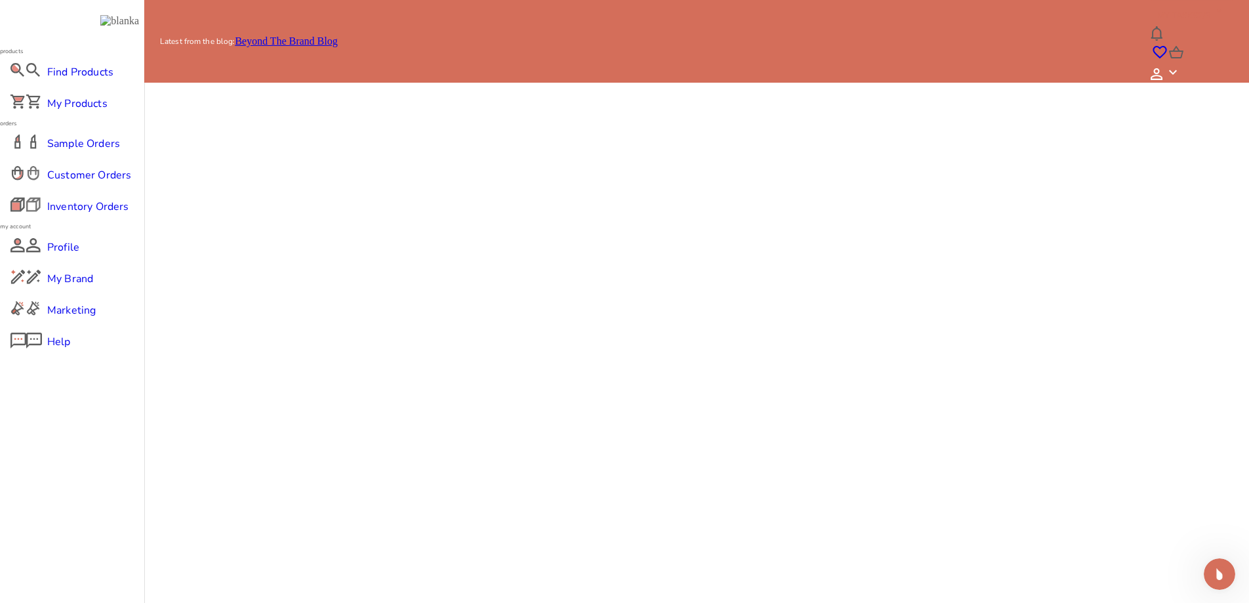
click at [227, 67] on div "Back to payments" at bounding box center [185, 59] width 83 height 15
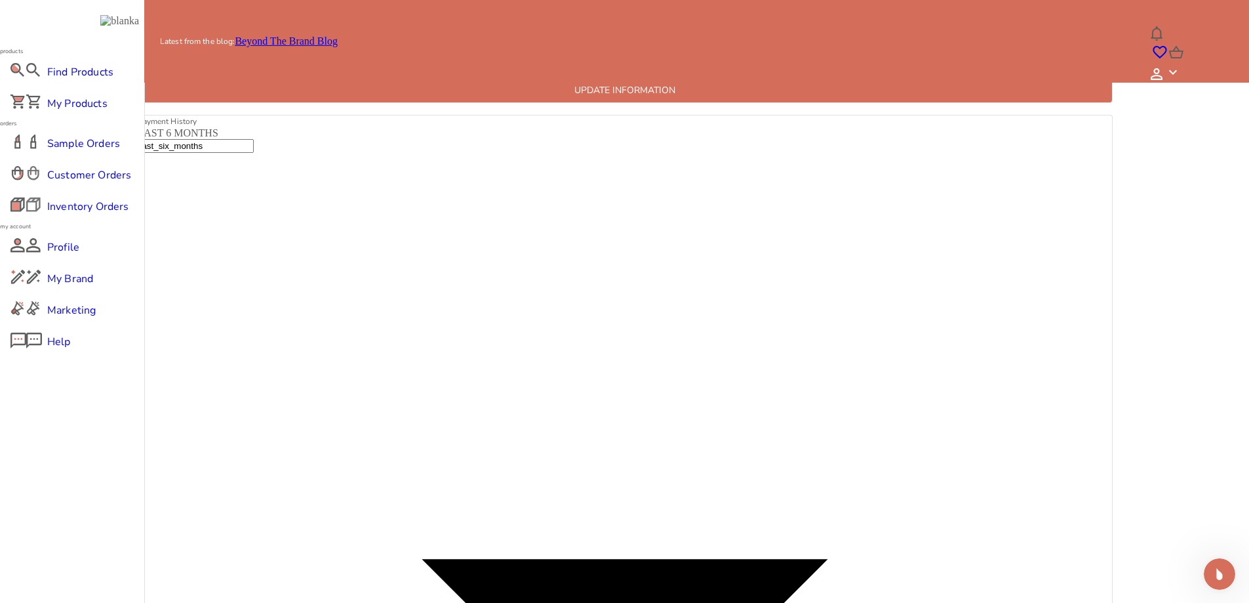
click at [86, 183] on span "Customer Orders" at bounding box center [72, 175] width 50 height 16
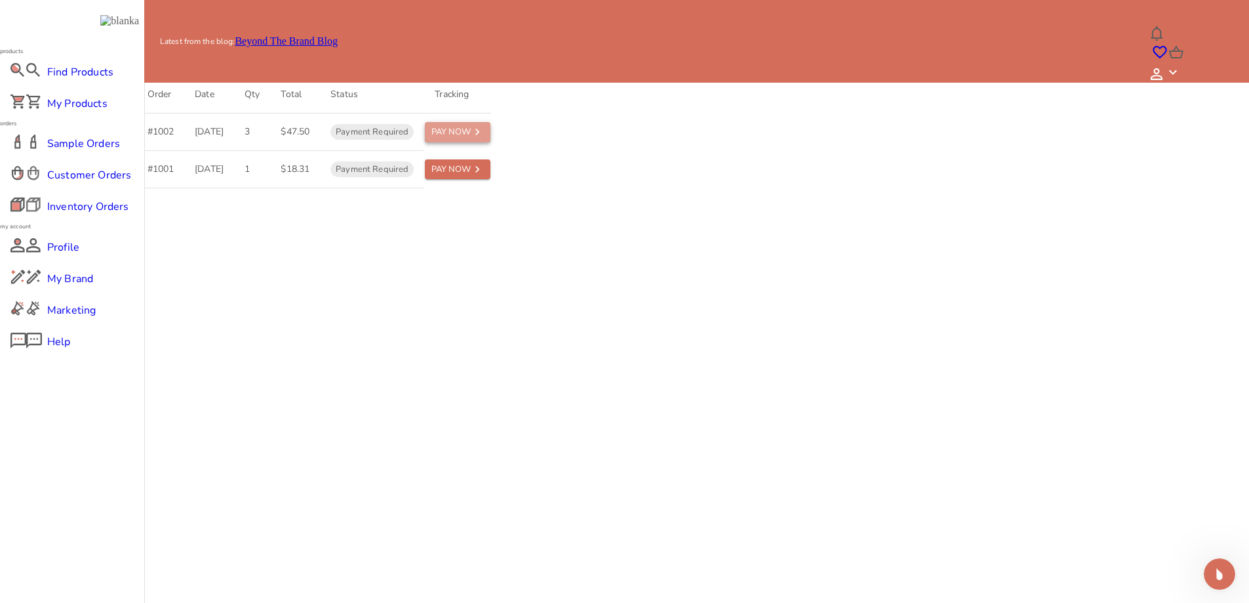
click at [471, 140] on div "Pay Now" at bounding box center [450, 132] width 39 height 15
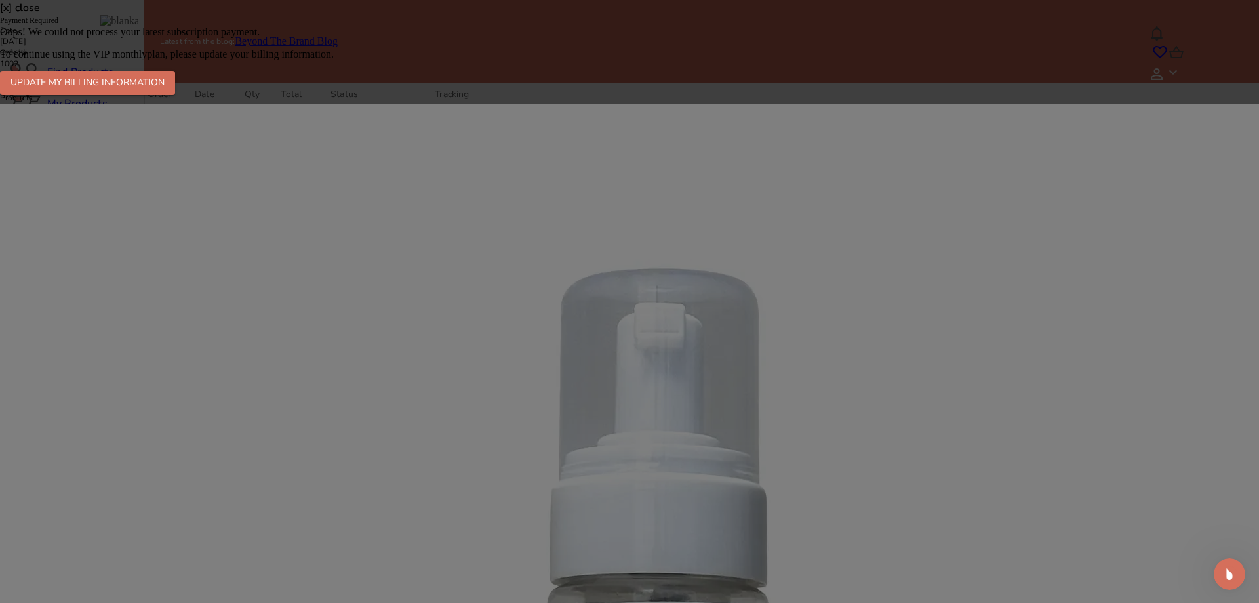
drag, startPoint x: 781, startPoint y: 328, endPoint x: 710, endPoint y: 330, distance: 70.8
click at [780, 95] on div "Update my billing information" at bounding box center [629, 83] width 1259 height 24
drag, startPoint x: 585, startPoint y: 335, endPoint x: 654, endPoint y: 335, distance: 68.9
click at [165, 91] on div "Update my billing information" at bounding box center [87, 83] width 154 height 16
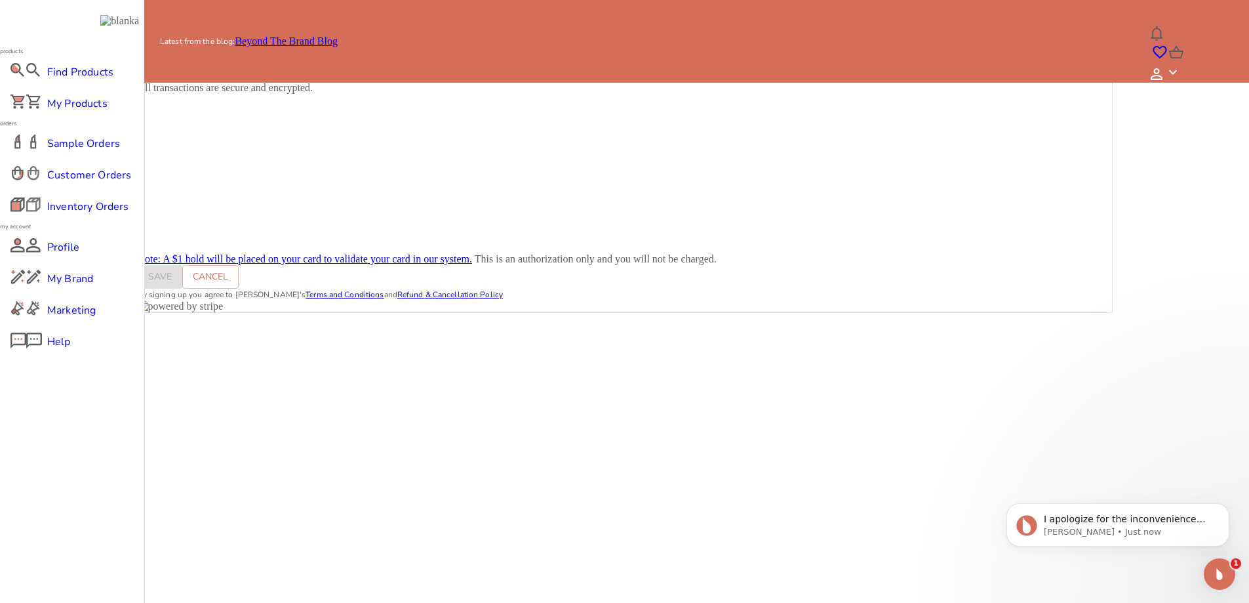
scroll to position [0, 0]
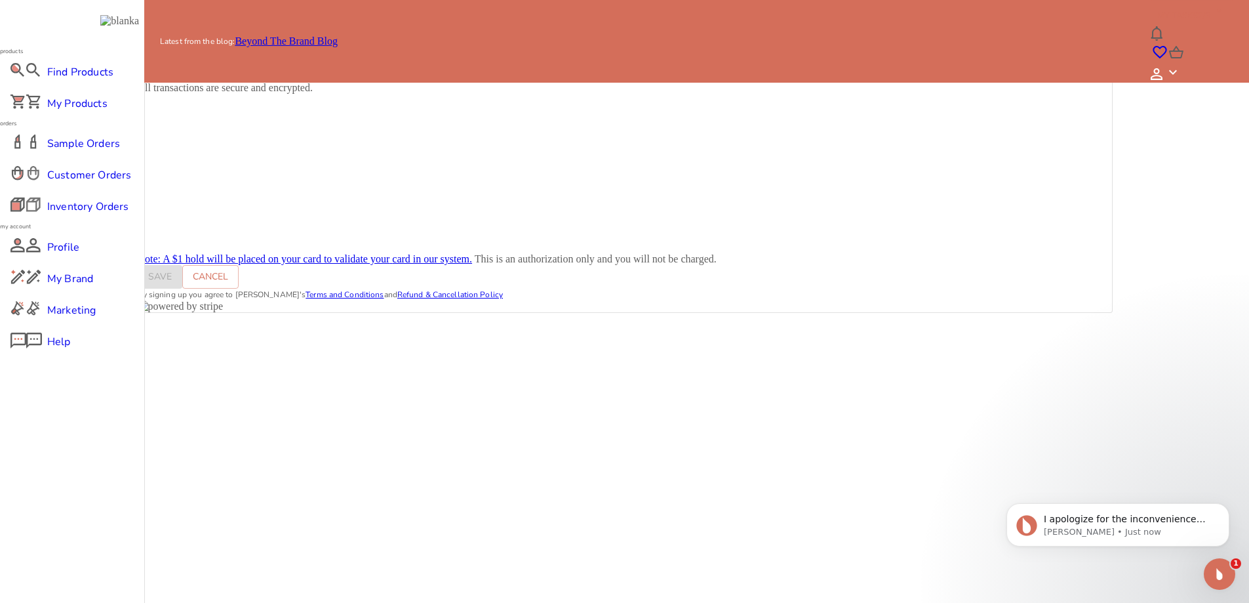
click at [302, 97] on div "My Account Profile Addresses Payment My Store Settings Payment method All trans…" at bounding box center [625, 159] width 976 height 308
click at [388, 29] on div "Profile Addresses Payment My Store Settings" at bounding box center [625, 23] width 976 height 12
click at [285, 28] on link "My Store" at bounding box center [264, 22] width 39 height 11
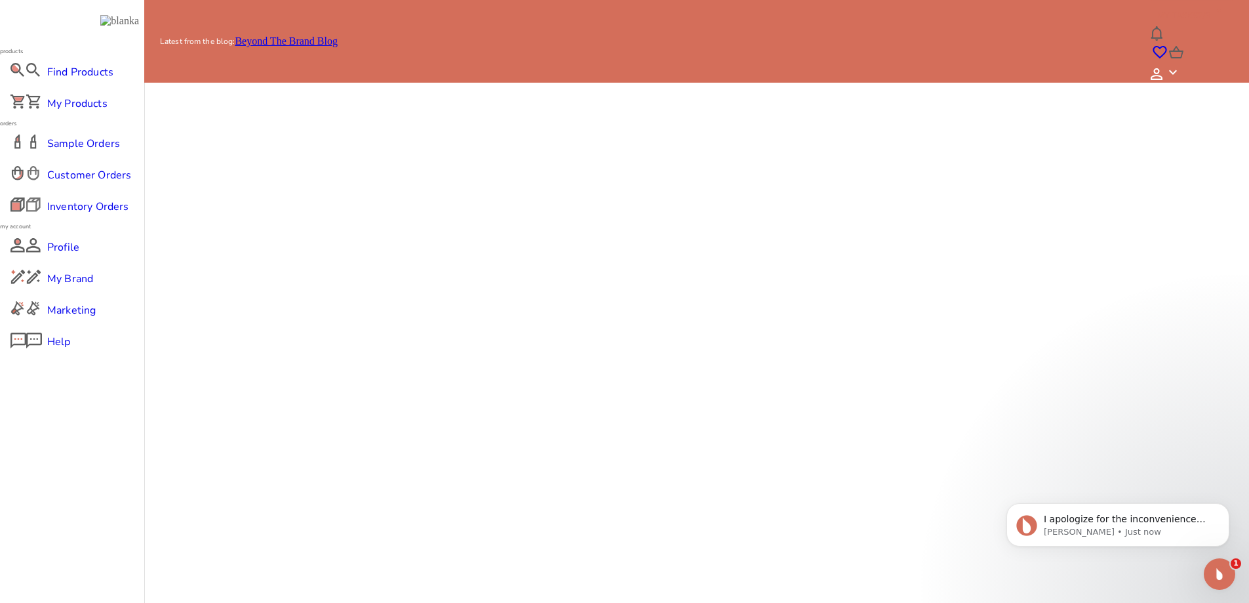
click at [166, 28] on link "Profile" at bounding box center [151, 22] width 29 height 11
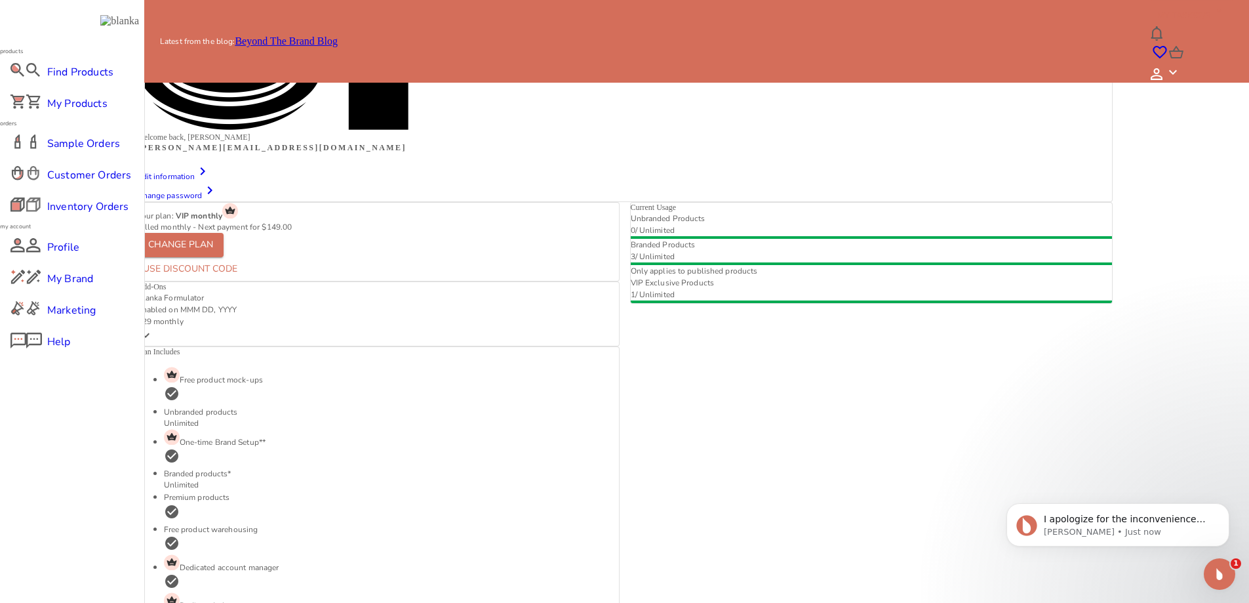
scroll to position [230, 0]
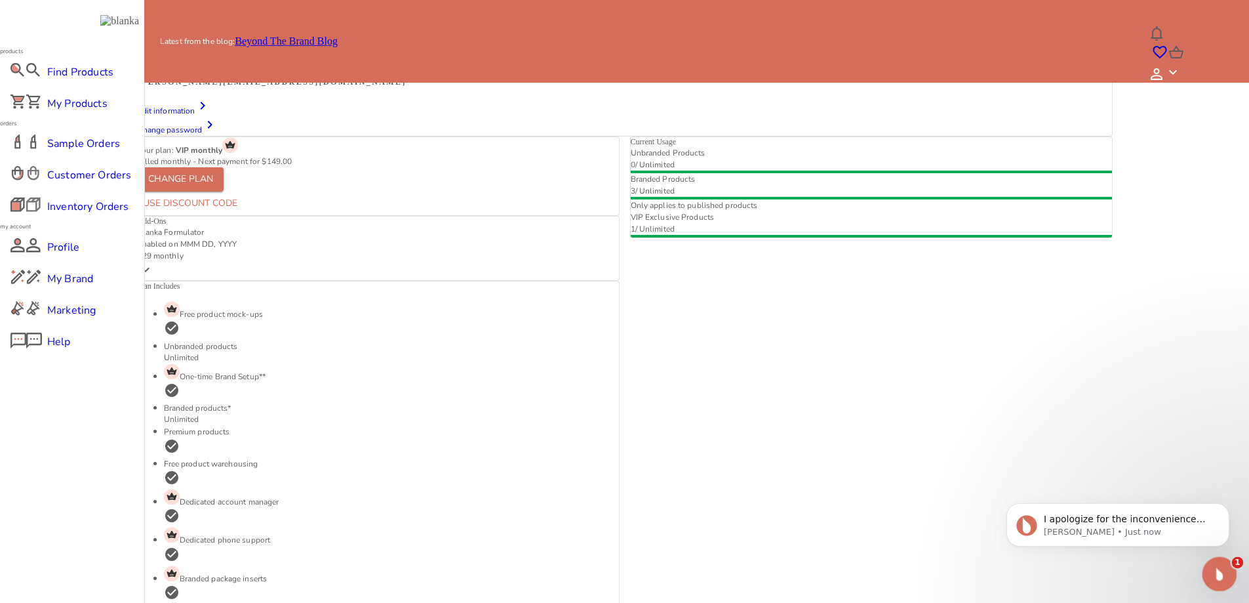
click at [1206, 580] on div "Open Intercom Messenger" at bounding box center [1217, 571] width 43 height 43
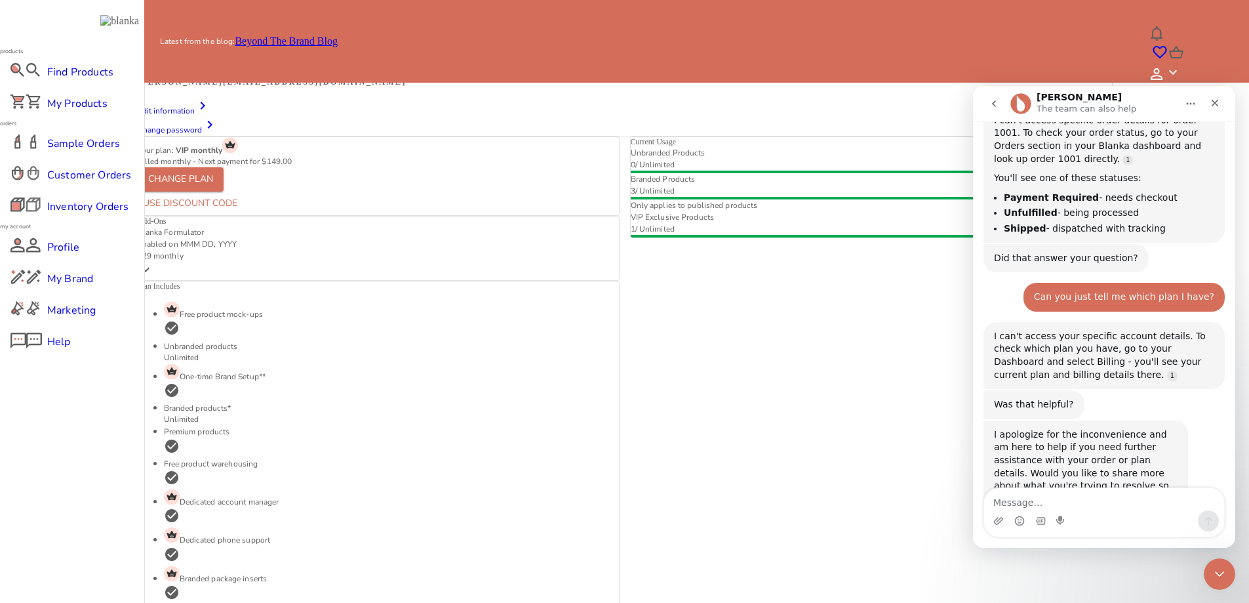
scroll to position [1012, 0]
click at [988, 108] on button "go back" at bounding box center [994, 103] width 25 height 25
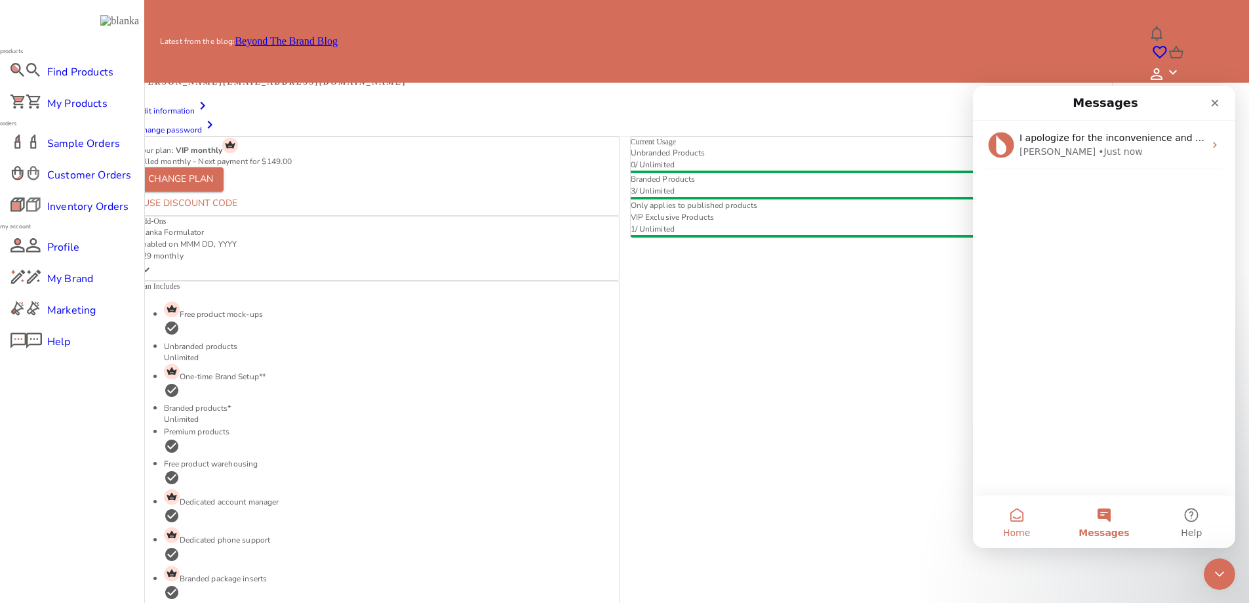
click at [1009, 523] on button "Home" at bounding box center [1016, 521] width 87 height 52
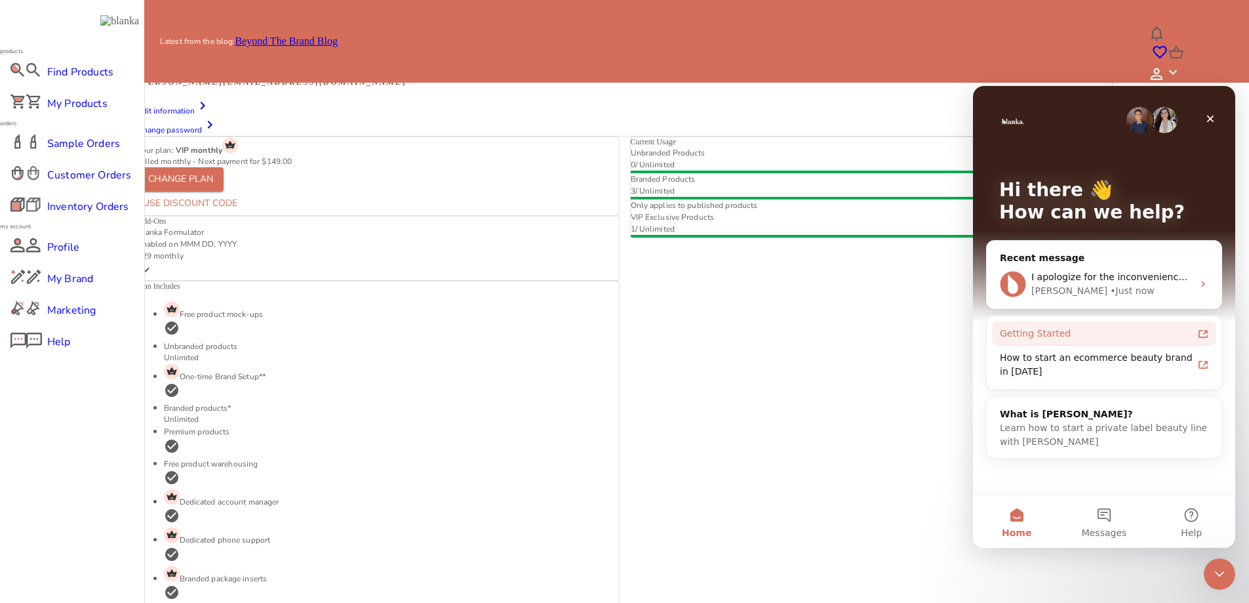
click at [1203, 338] on icon "Intercom messenger" at bounding box center [1203, 334] width 10 height 10
click at [1207, 114] on icon "Close" at bounding box center [1210, 118] width 10 height 10
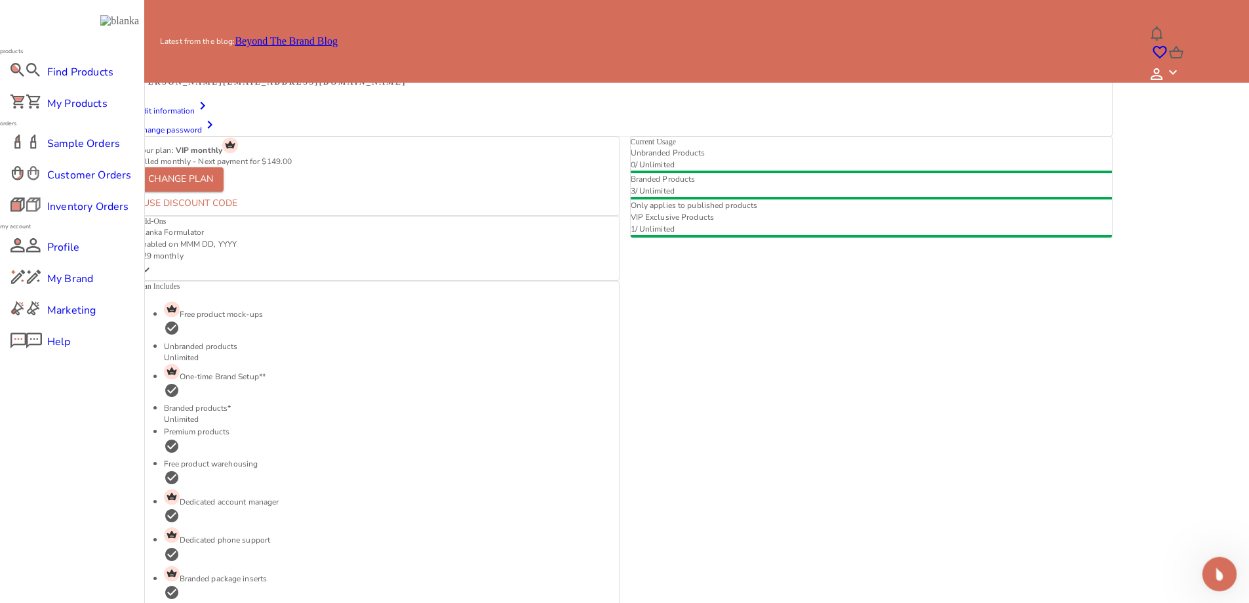
click at [1226, 559] on div "Open Intercom Messenger" at bounding box center [1217, 571] width 43 height 43
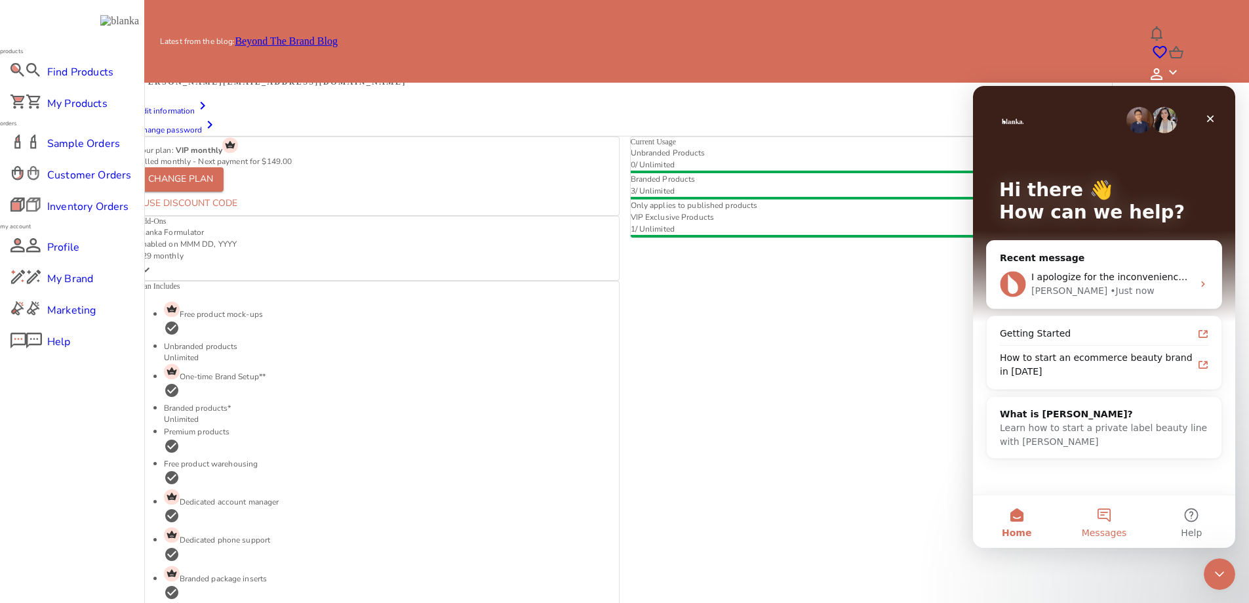
click at [1112, 524] on button "Messages" at bounding box center [1103, 521] width 87 height 52
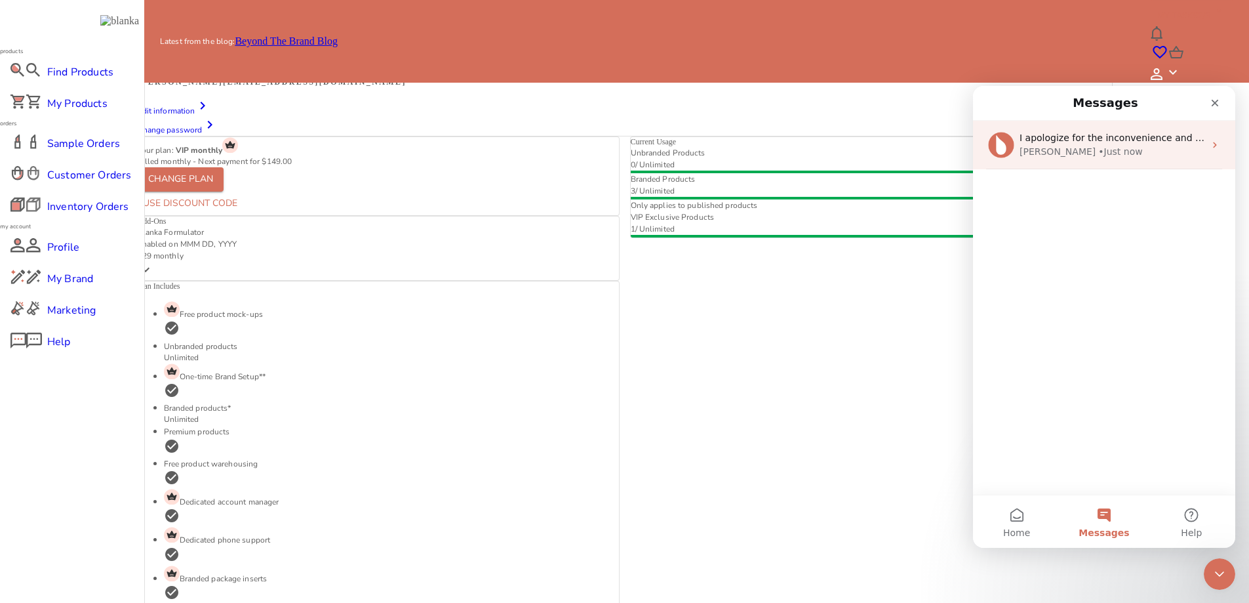
click at [1198, 151] on div "I apologize for the inconvenience and am here to help if you need further assis…" at bounding box center [1104, 145] width 262 height 49
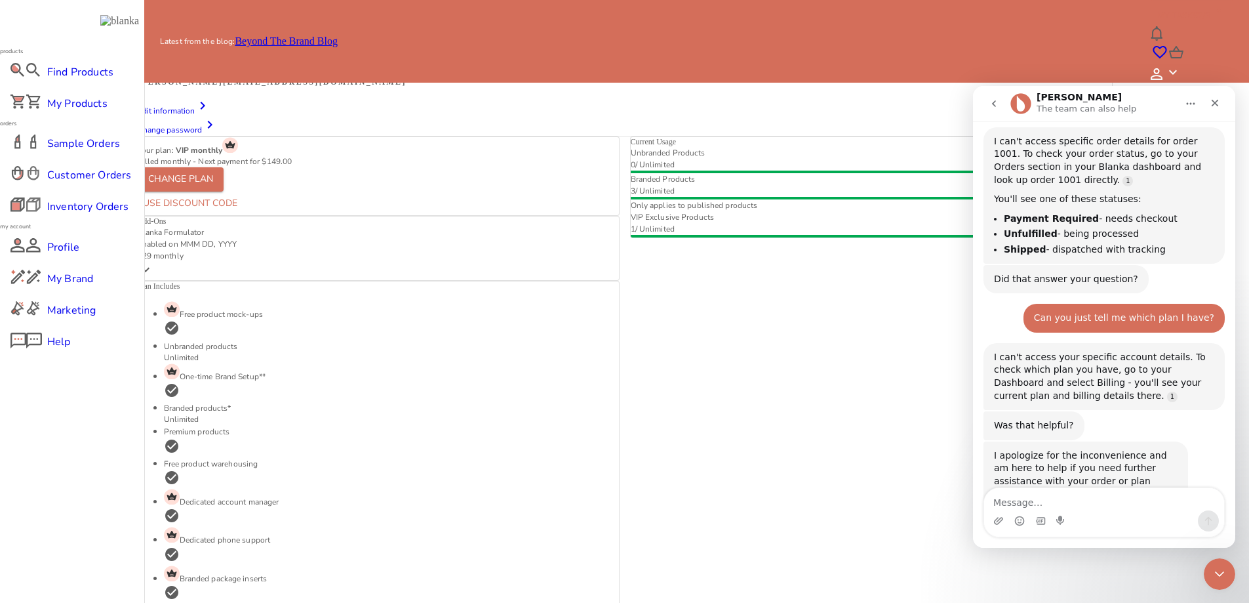
scroll to position [1012, 0]
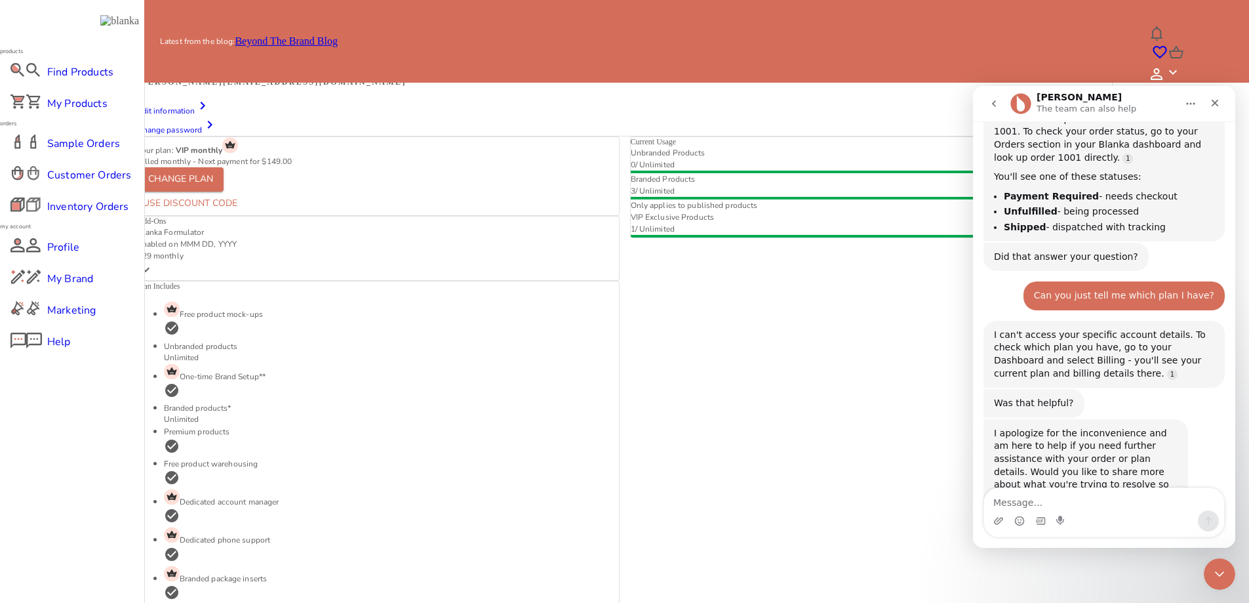
click at [1051, 504] on textarea "Message…" at bounding box center [1104, 499] width 240 height 22
type textarea "Status of order 1002"
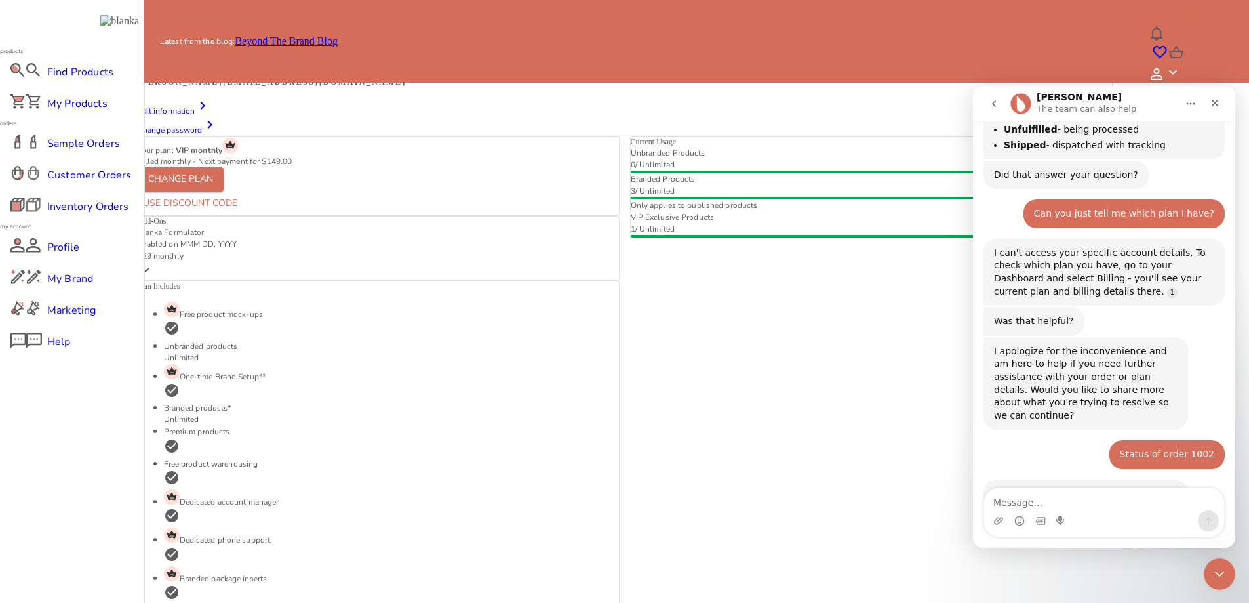
scroll to position [1129, 0]
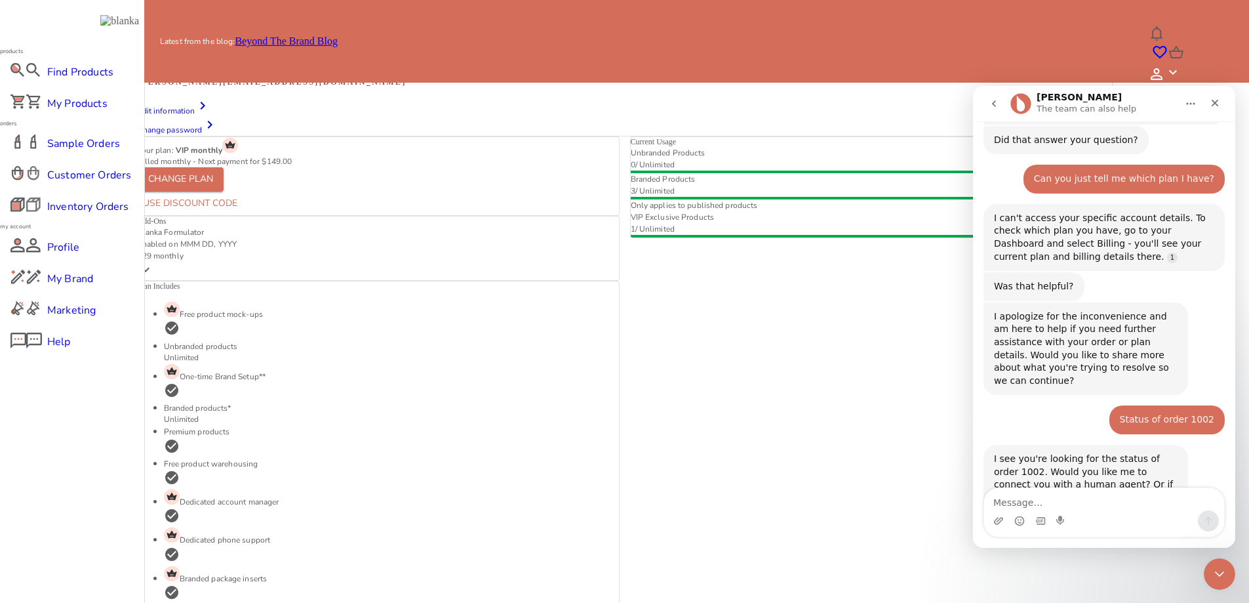
click at [1127, 504] on textarea "Message…" at bounding box center [1104, 499] width 240 height 22
type textarea "Was it shipped yet?"
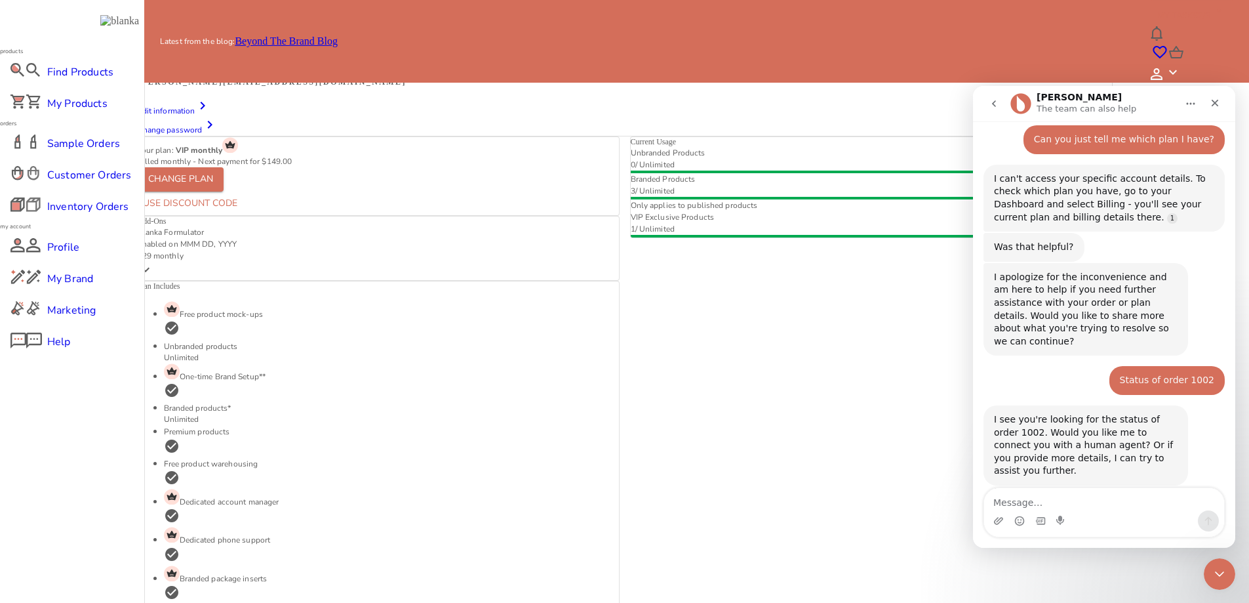
scroll to position [1211, 0]
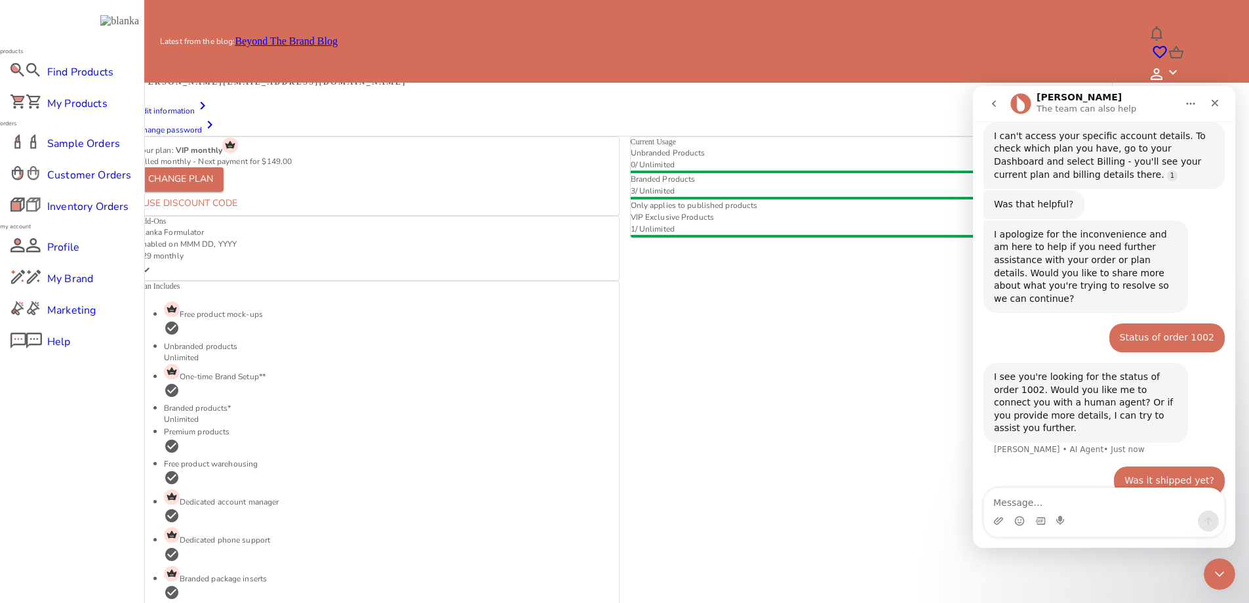
click at [761, 570] on div "Current Usage Unbranded Products 0 / Unlimited Branded Products 3 / Unlimited O…" at bounding box center [866, 458] width 493 height 645
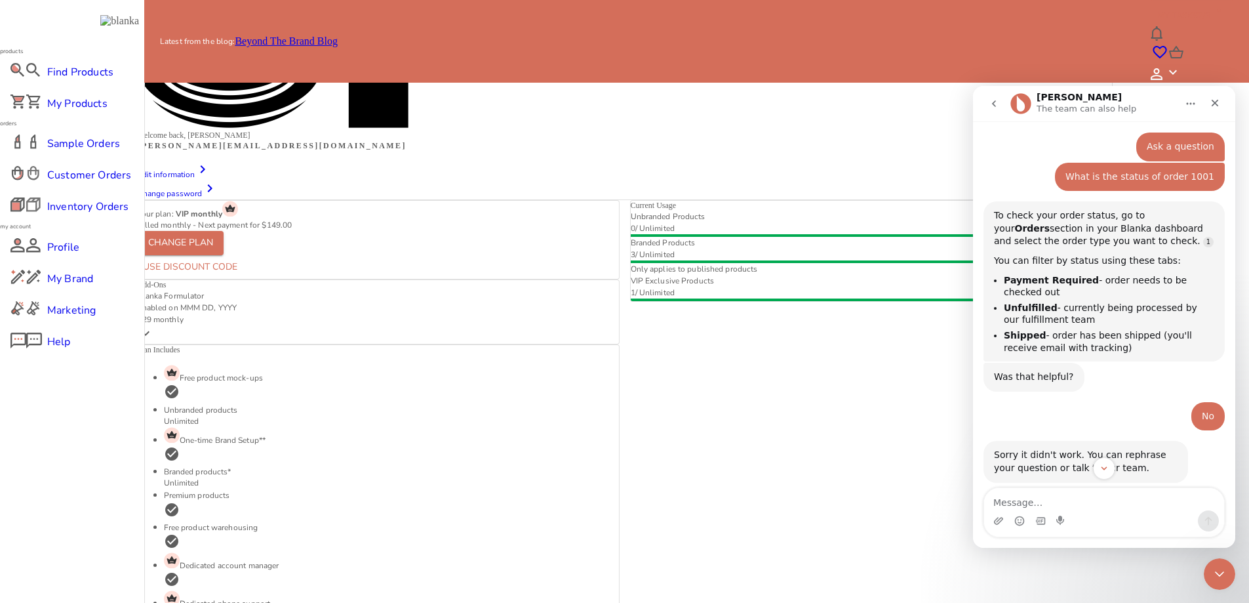
scroll to position [164, 0]
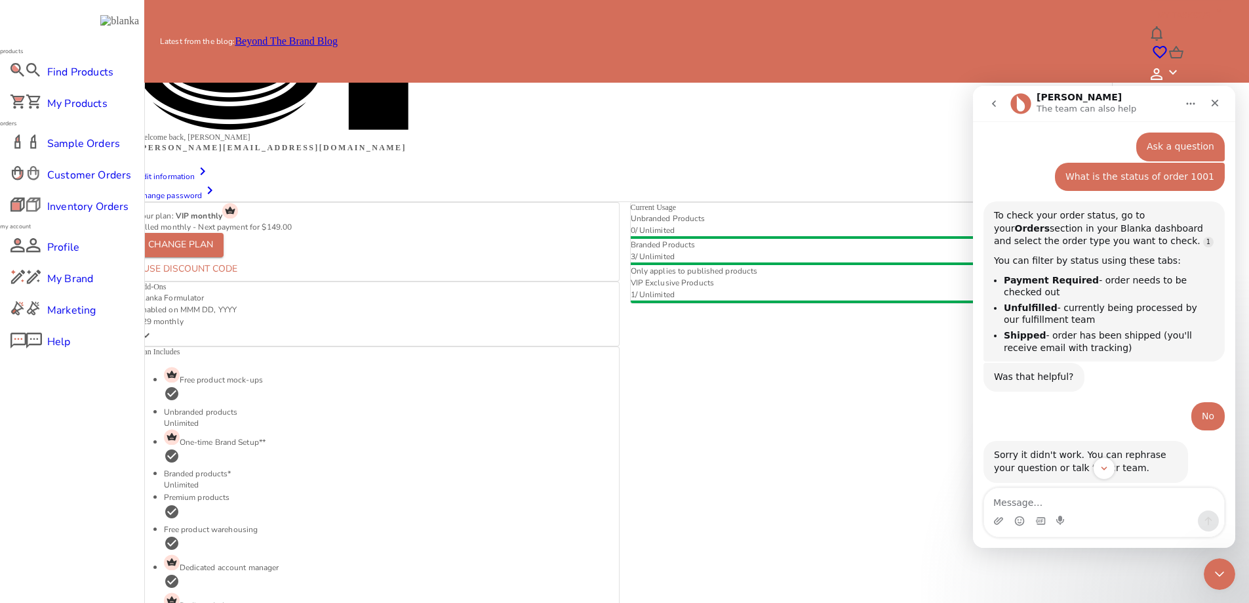
click at [1239, 347] on main "My Account Profile Addresses Payment My Store Settings Welcome back, Rochelle L…" at bounding box center [624, 344] width 1239 height 1007
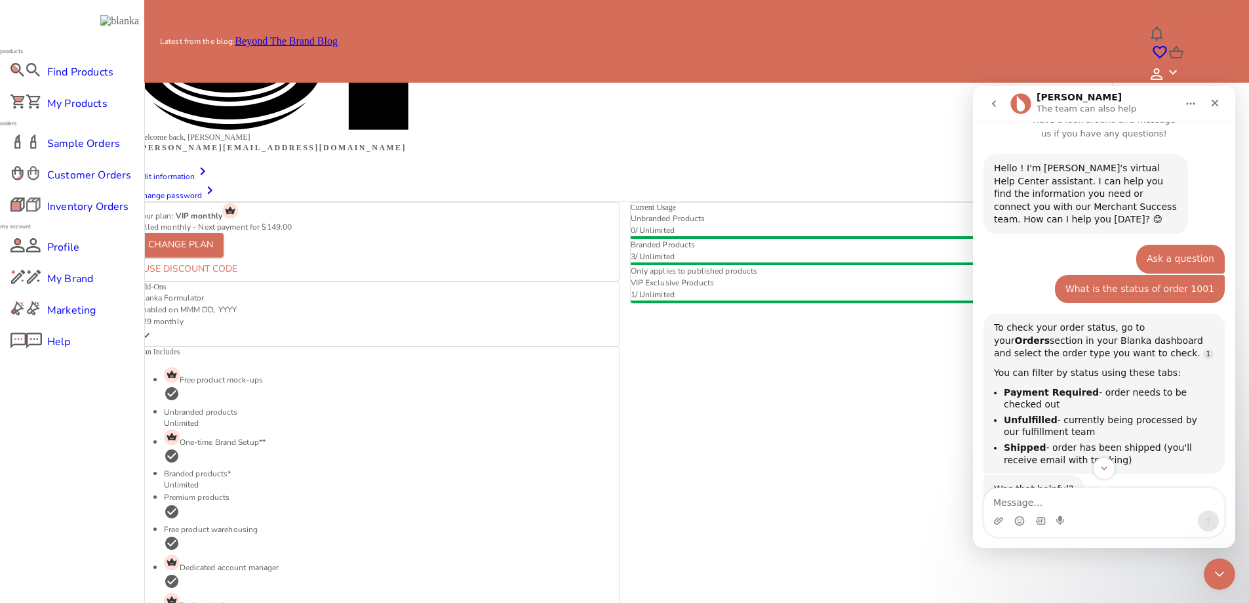
scroll to position [0, 0]
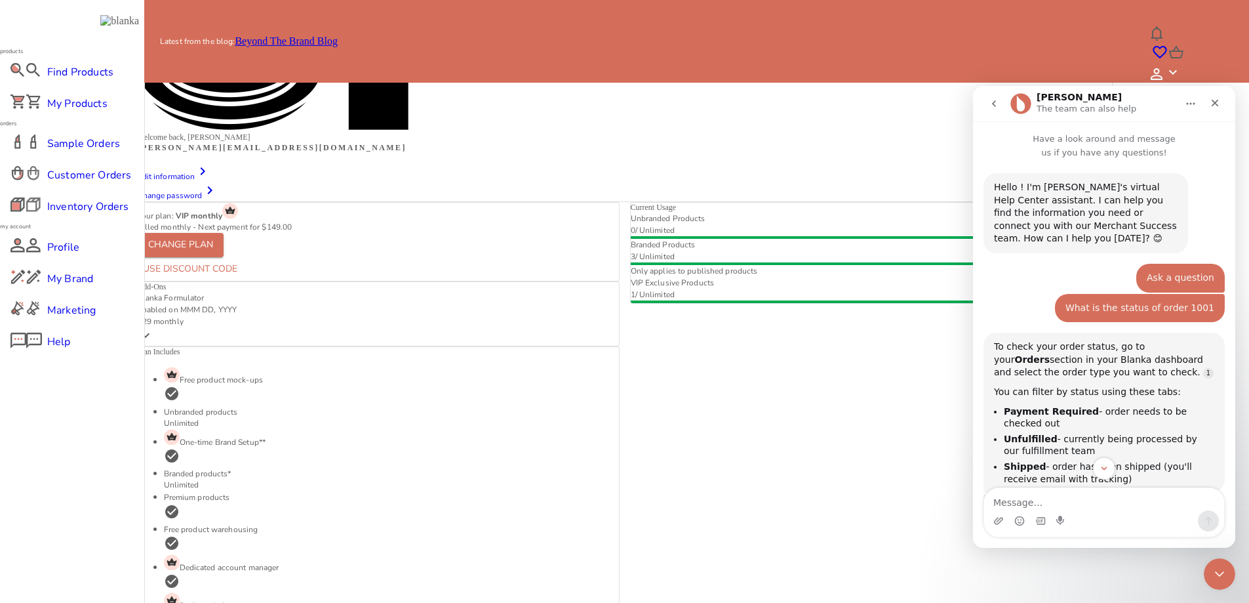
click at [996, 178] on div "Hello ! I'm Blanka's virtual Help Center assistant. I can help you find the inf…" at bounding box center [1086, 213] width 205 height 80
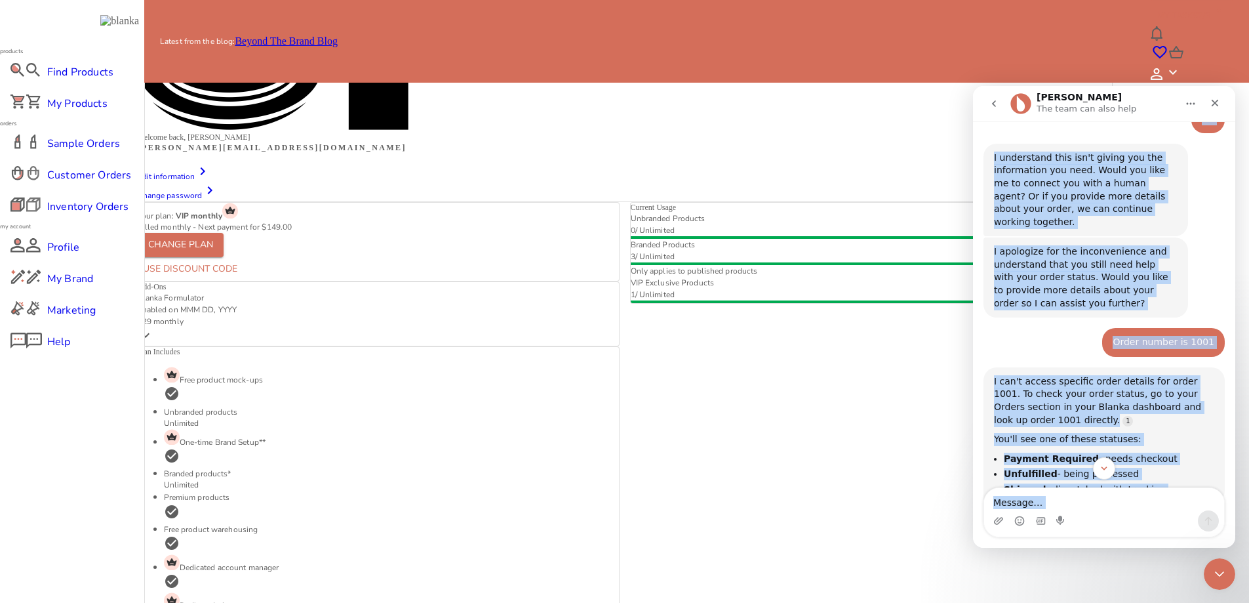
scroll to position [1482, 0]
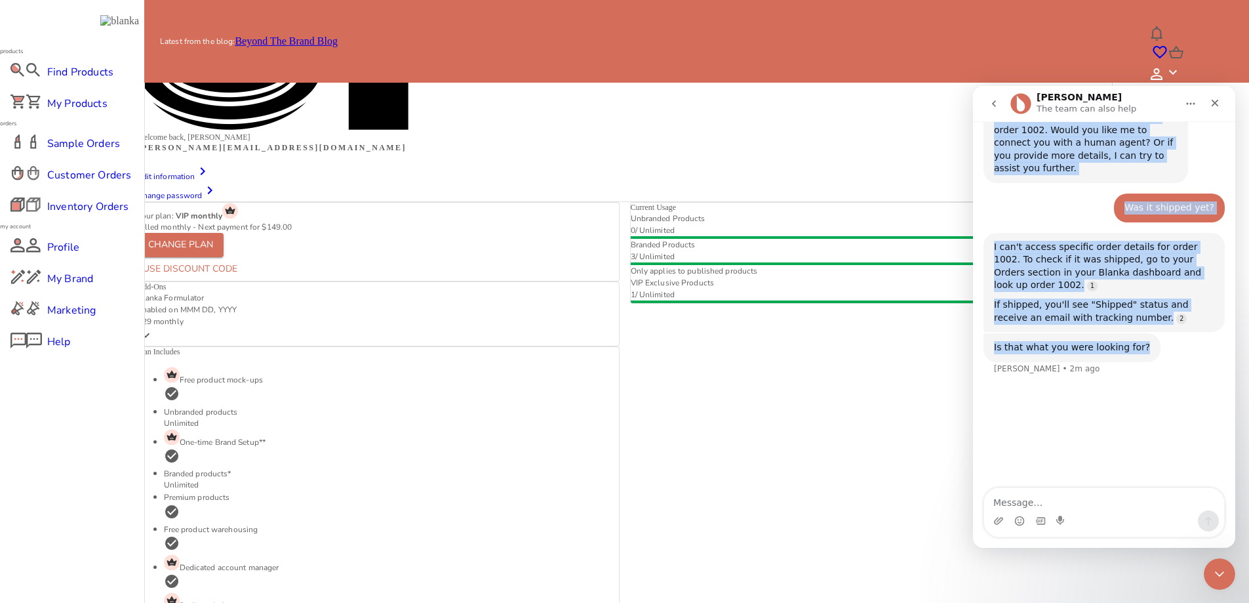
drag, startPoint x: 996, startPoint y: 188, endPoint x: 1151, endPoint y: 269, distance: 175.1
copy div "Hello ! I'm Blanka's virtual Help Center assistant. I can help you find the inf…"
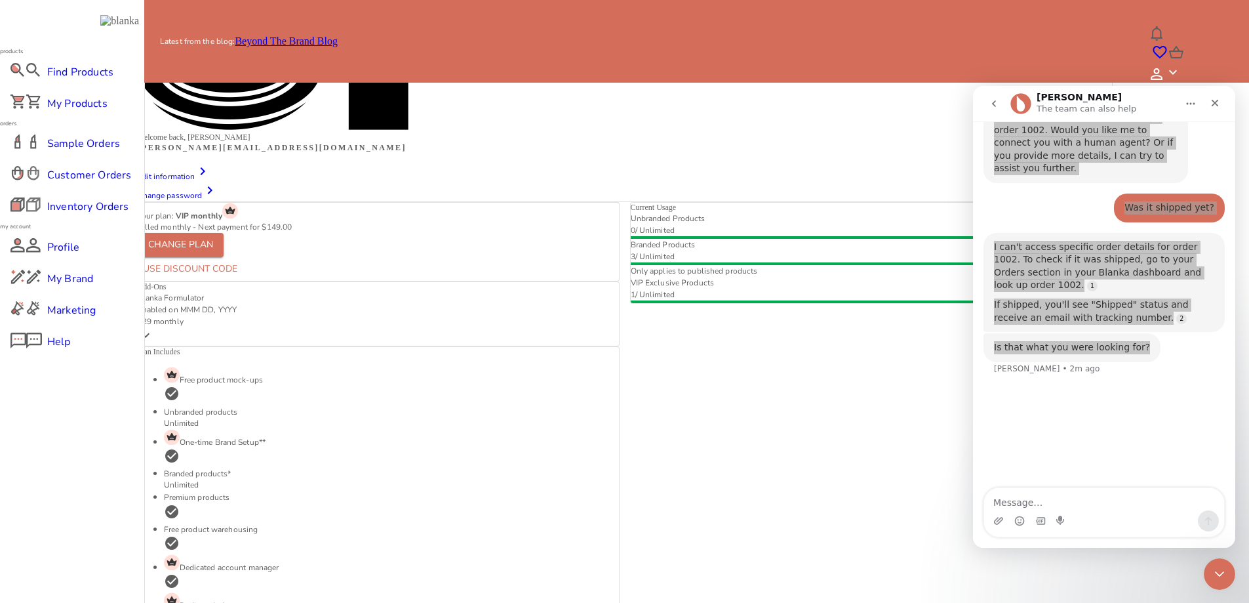
click at [62, 183] on span "Customer Orders" at bounding box center [72, 175] width 50 height 16
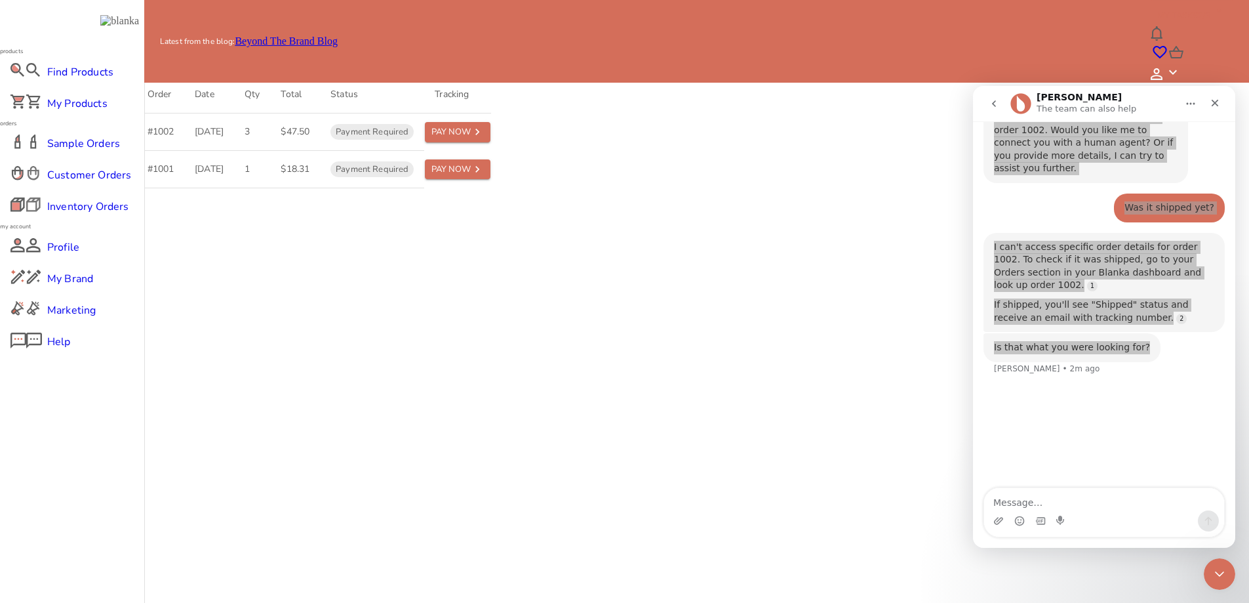
scroll to position [33, 0]
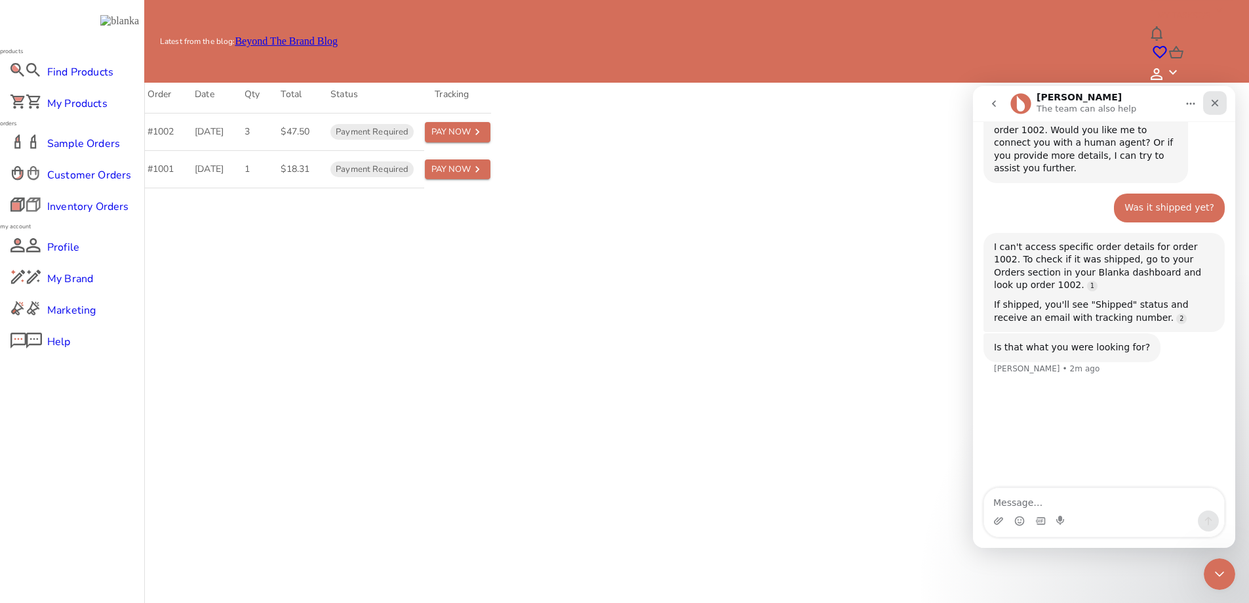
click at [1214, 105] on icon "Close" at bounding box center [1215, 103] width 10 height 10
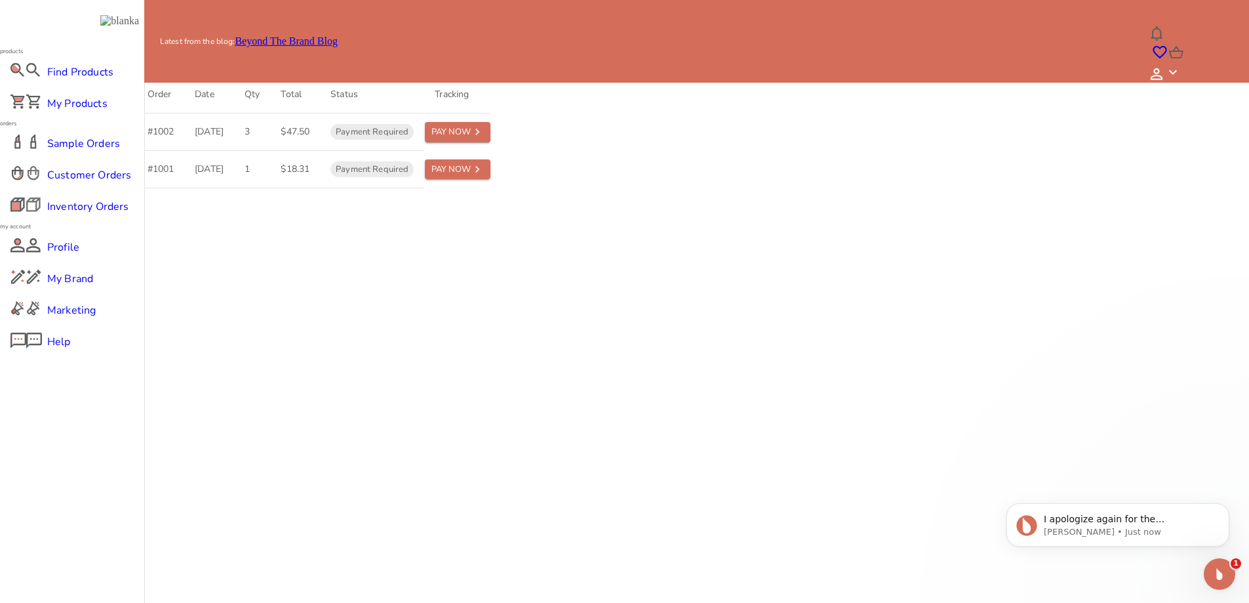
scroll to position [0, 0]
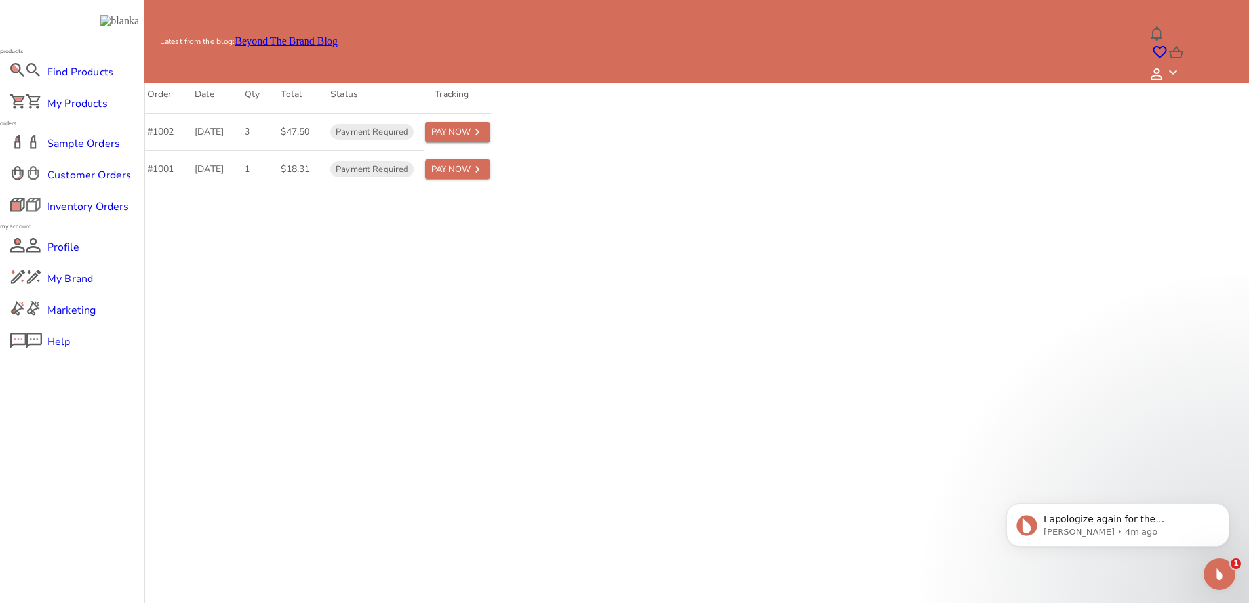
click at [1206, 559] on body "I apologize again for the inconvenience and am here to assist if you still need…" at bounding box center [1118, 521] width 252 height 81
click at [1208, 570] on icon "Open Intercom Messenger" at bounding box center [1218, 572] width 22 height 22
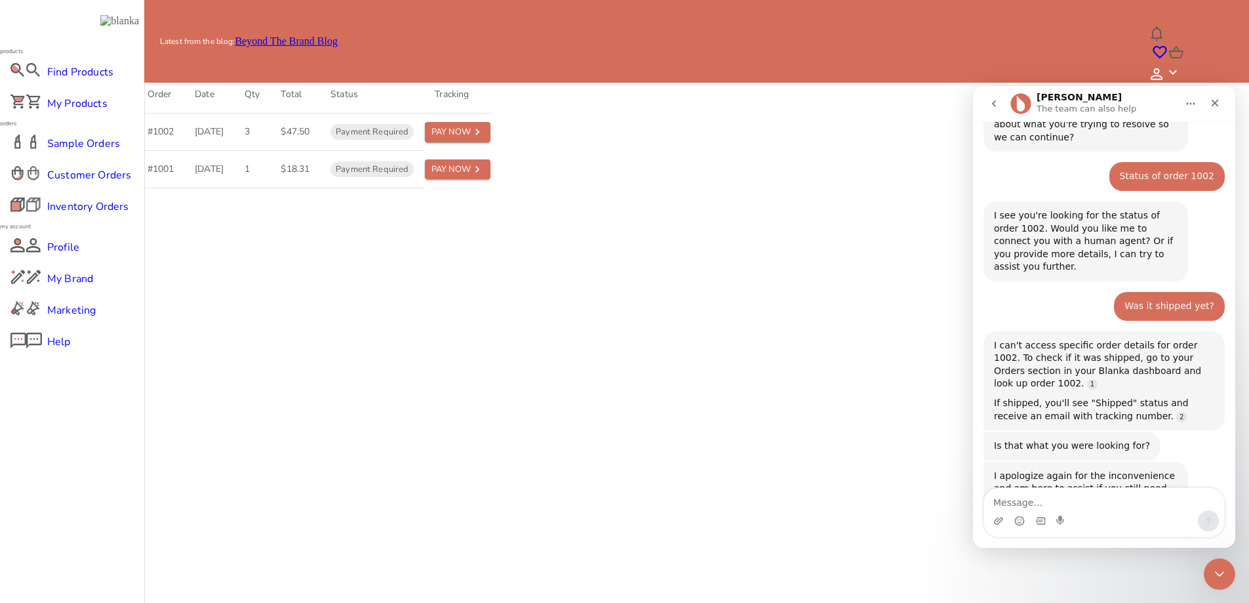
scroll to position [1376, 0]
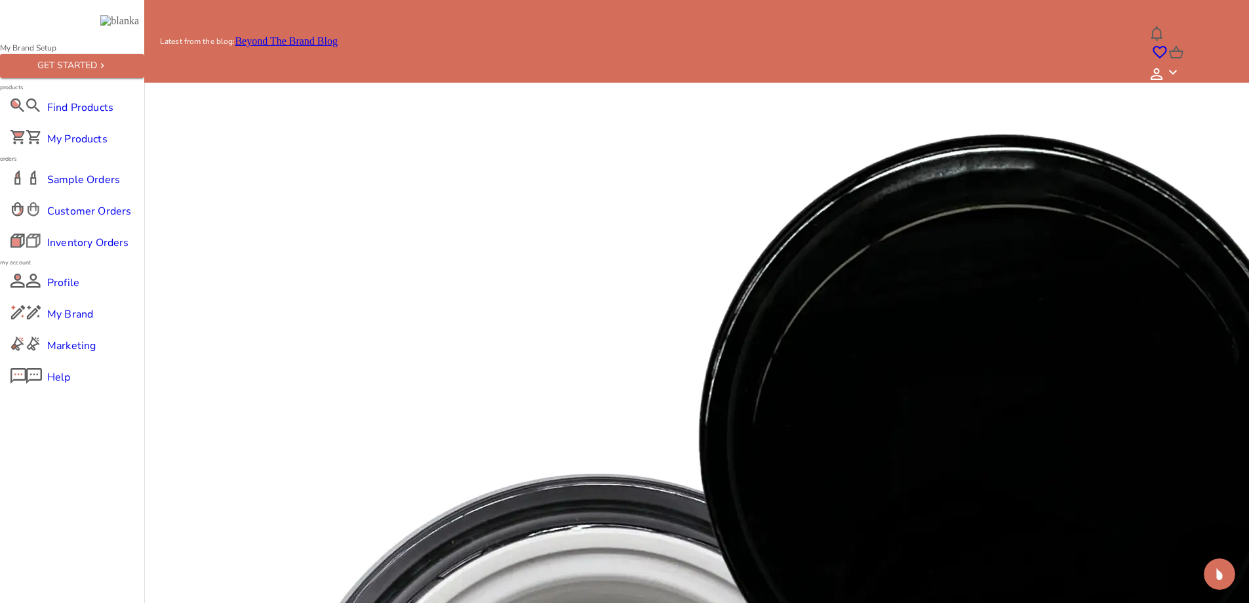
scroll to position [153, 0]
